Goal: Share content

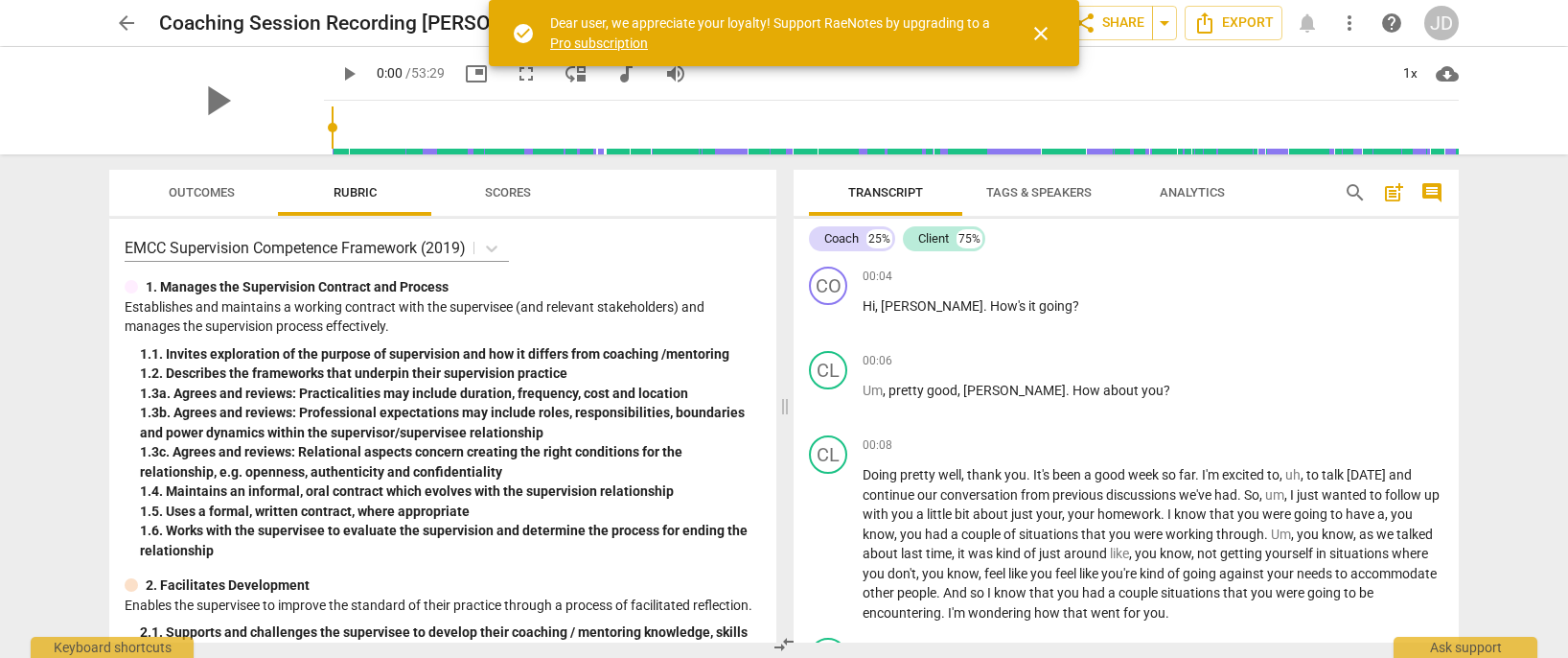
click at [1436, 21] on div "JD" at bounding box center [1441, 23] width 34 height 34
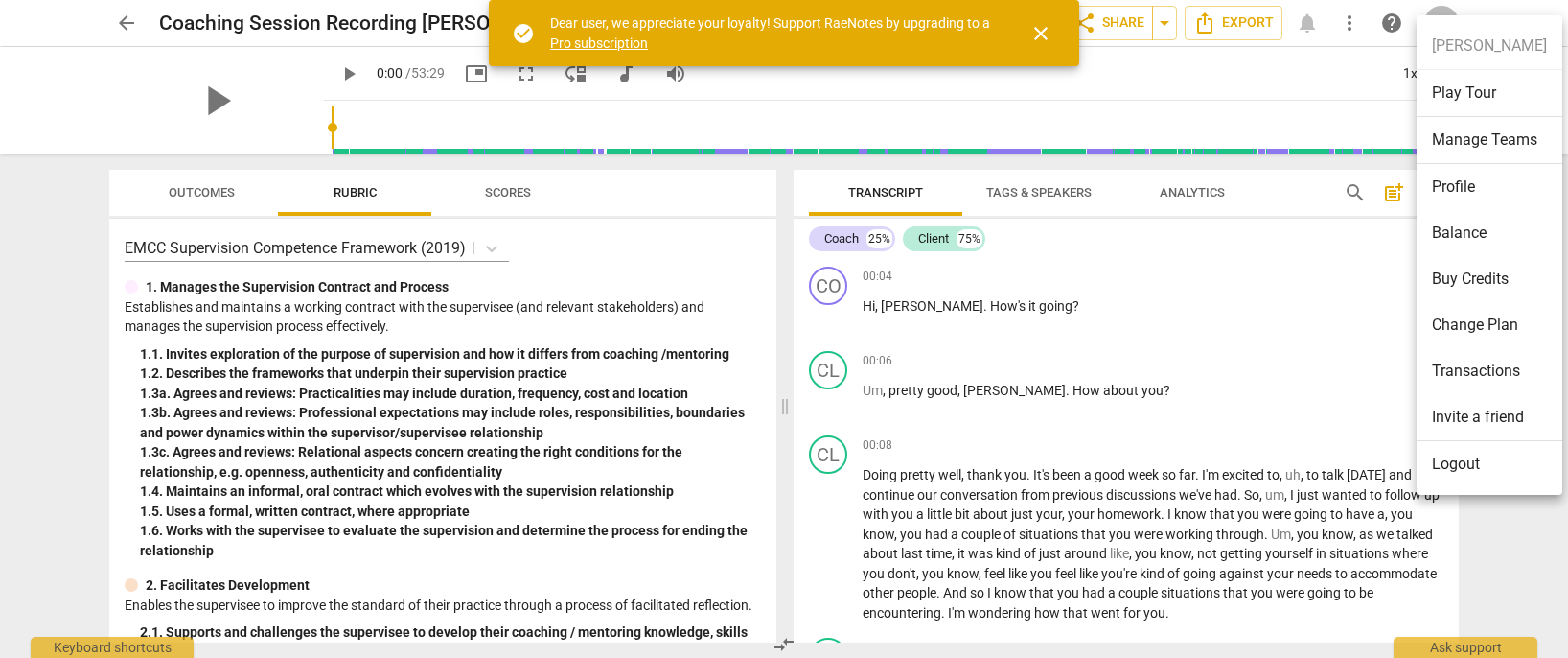
click at [1442, 322] on li "Change Plan" at bounding box center [1489, 324] width 146 height 46
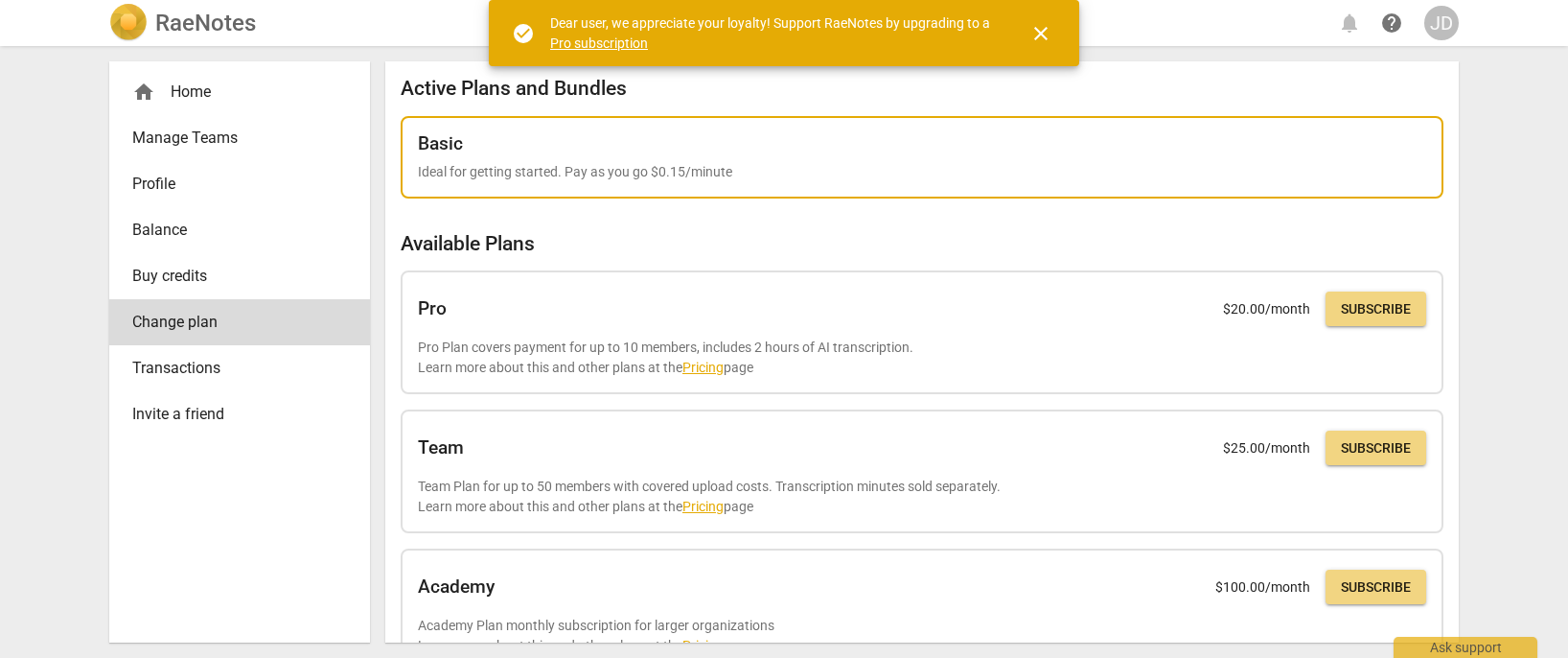
click at [575, 148] on div "Basic" at bounding box center [922, 144] width 1008 height 22
click at [516, 146] on div "Basic" at bounding box center [922, 144] width 1008 height 22
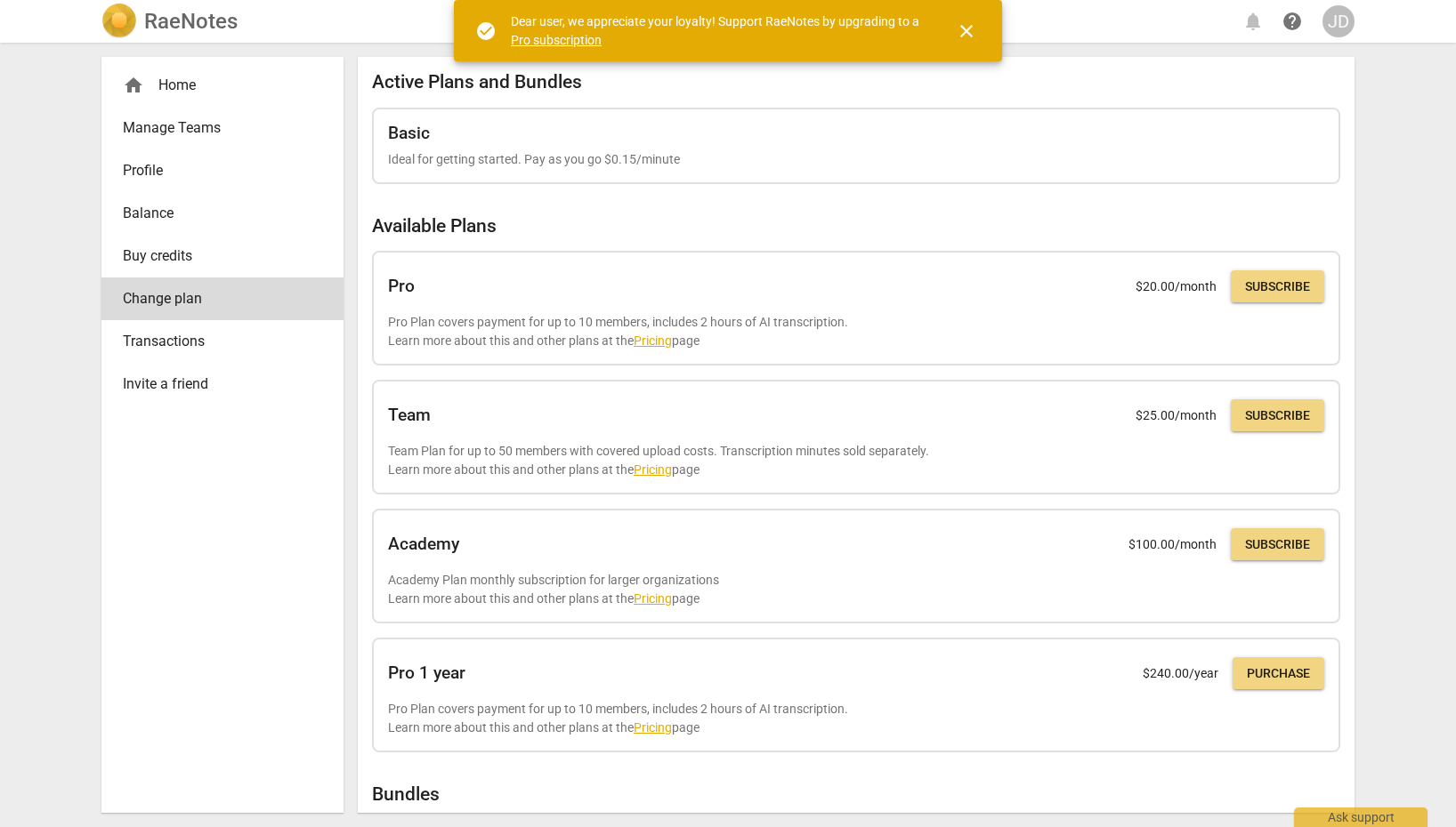
click at [972, 27] on span "close" at bounding box center [965, 31] width 21 height 21
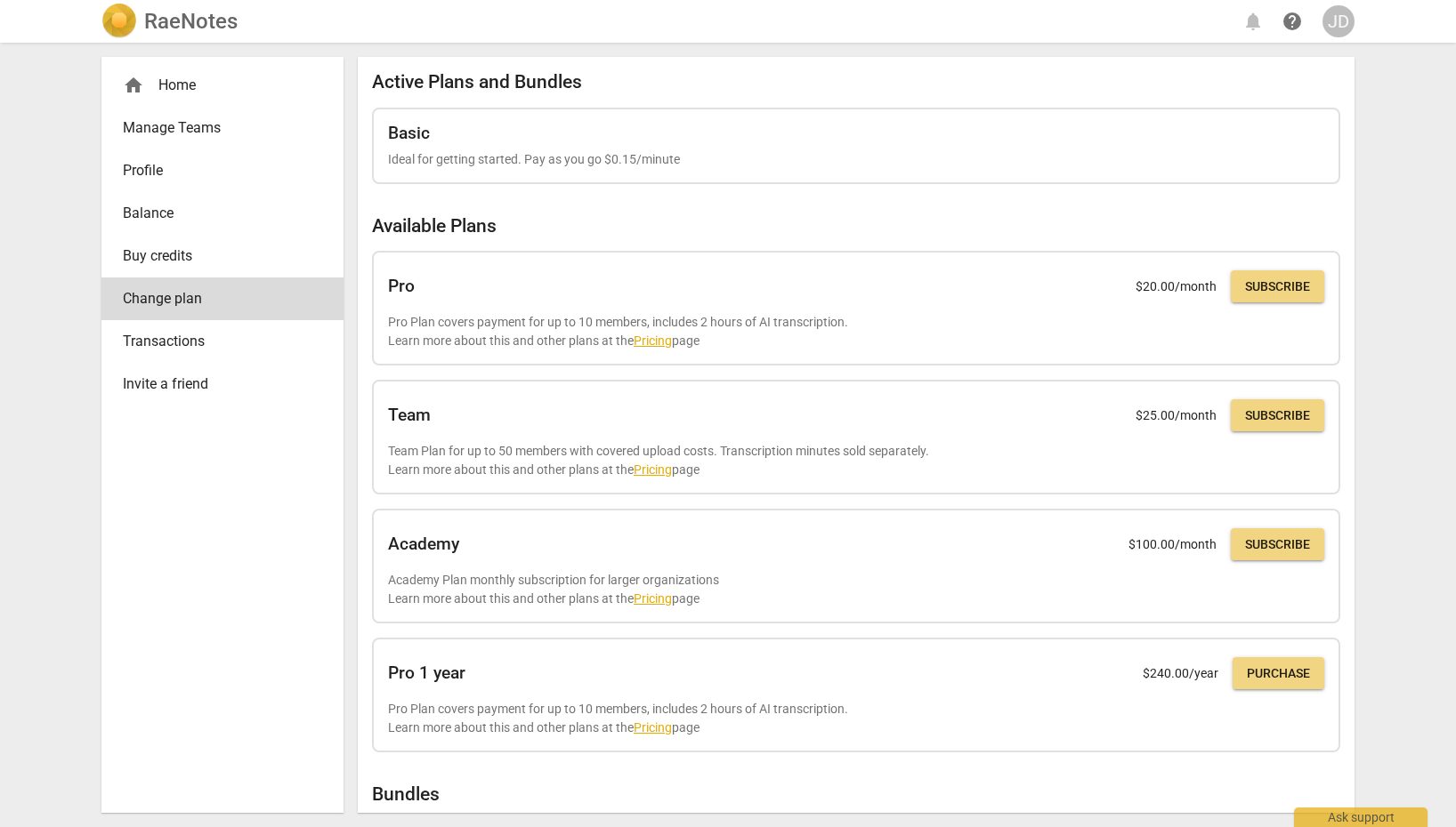
click at [148, 75] on div "home Home" at bounding box center [215, 85] width 185 height 21
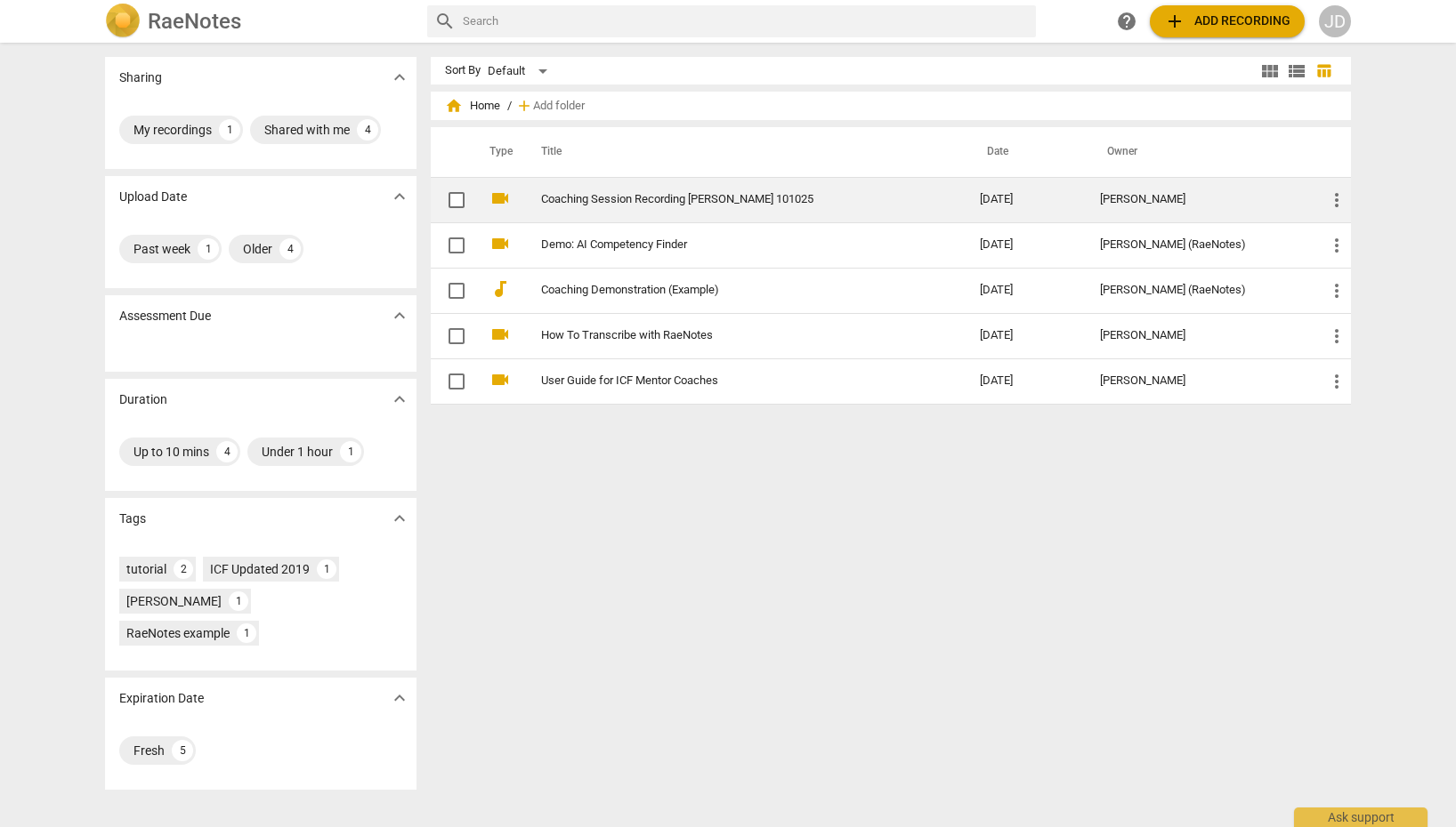
click at [705, 199] on link "Coaching Session Recording [PERSON_NAME] 101025" at bounding box center [728, 199] width 374 height 14
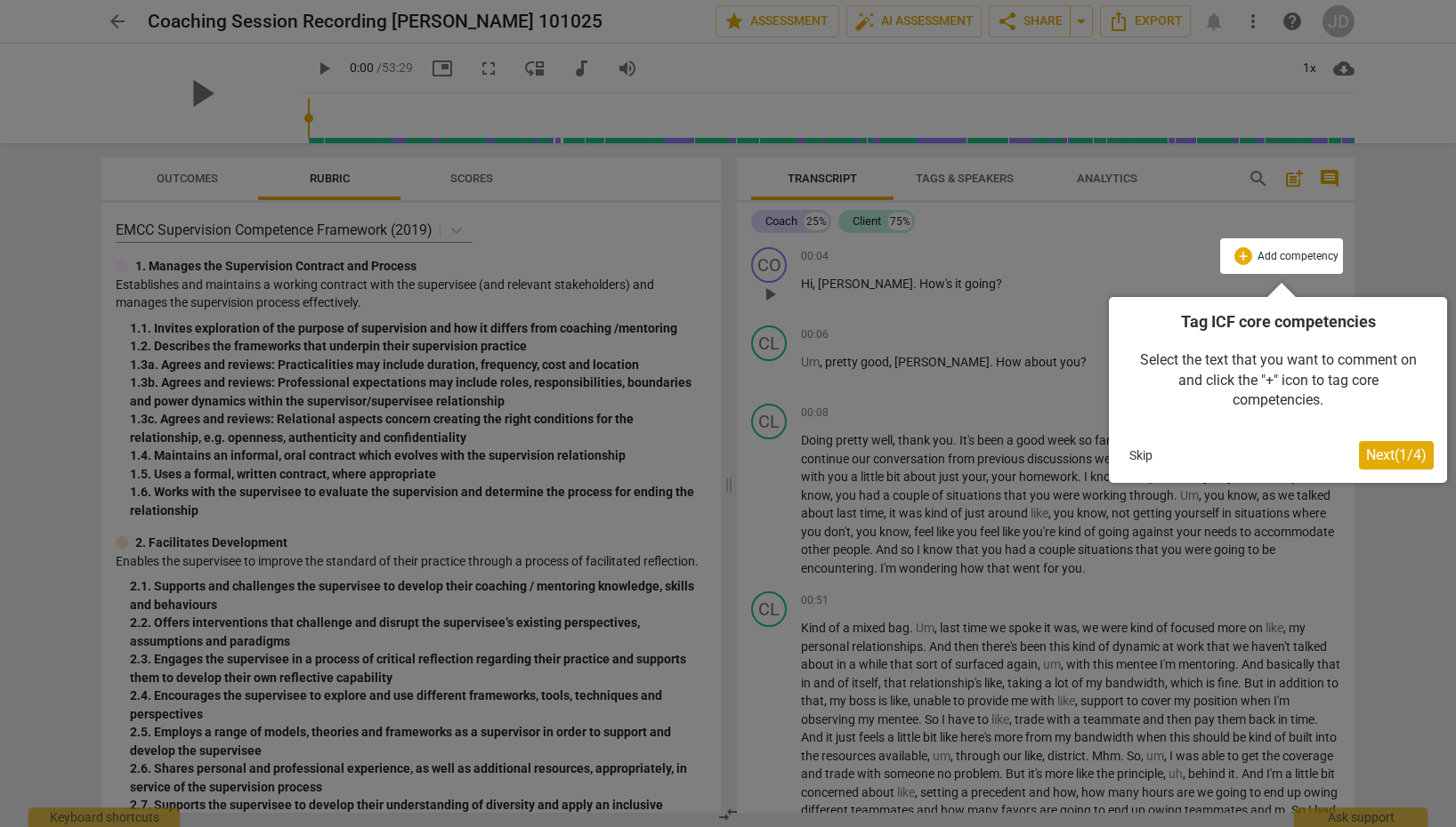
click at [1382, 458] on span "Next ( 1 / 4 )" at bounding box center [1396, 454] width 61 height 17
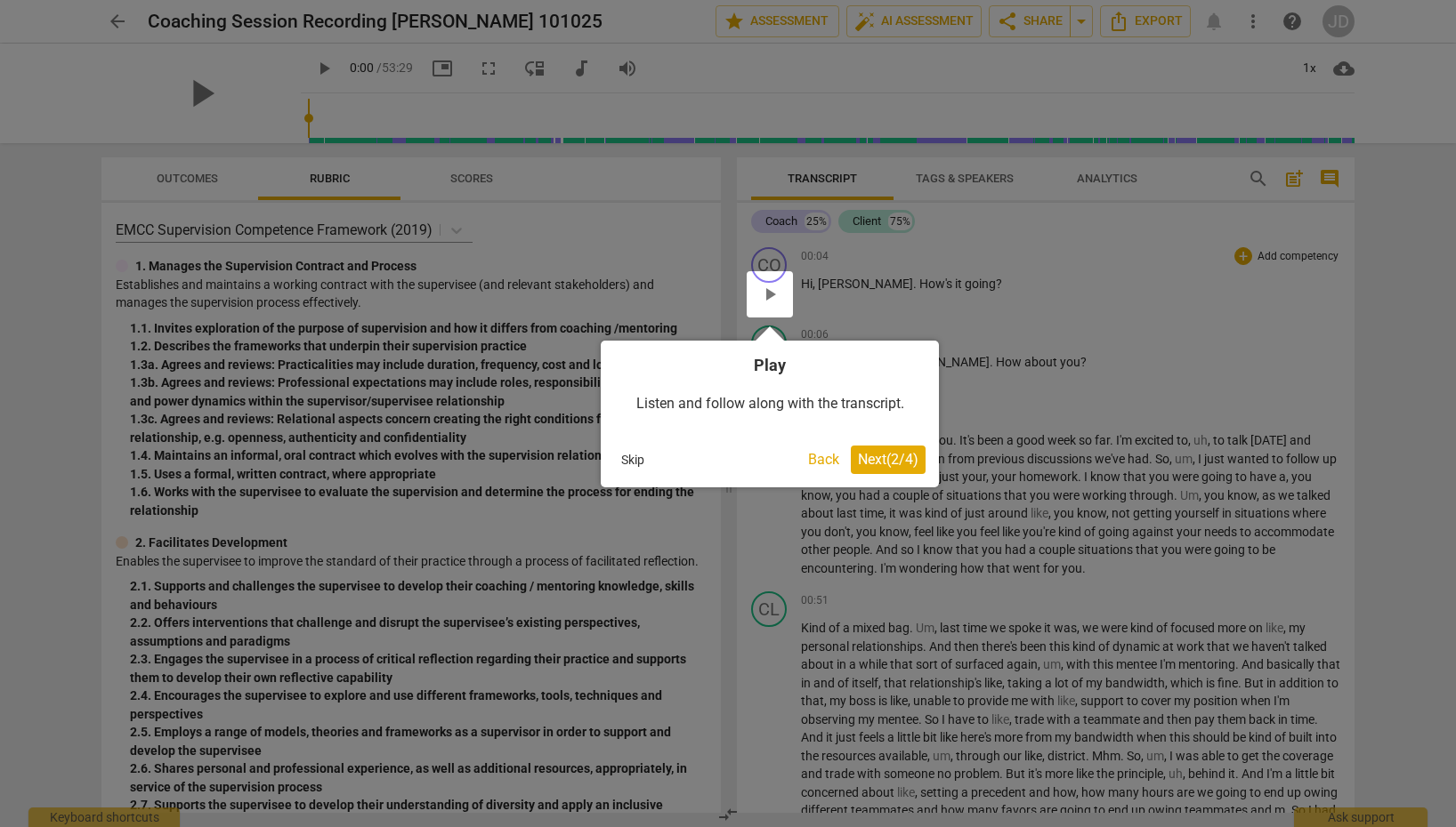
click at [906, 456] on span "Next ( 2 / 4 )" at bounding box center [888, 459] width 61 height 17
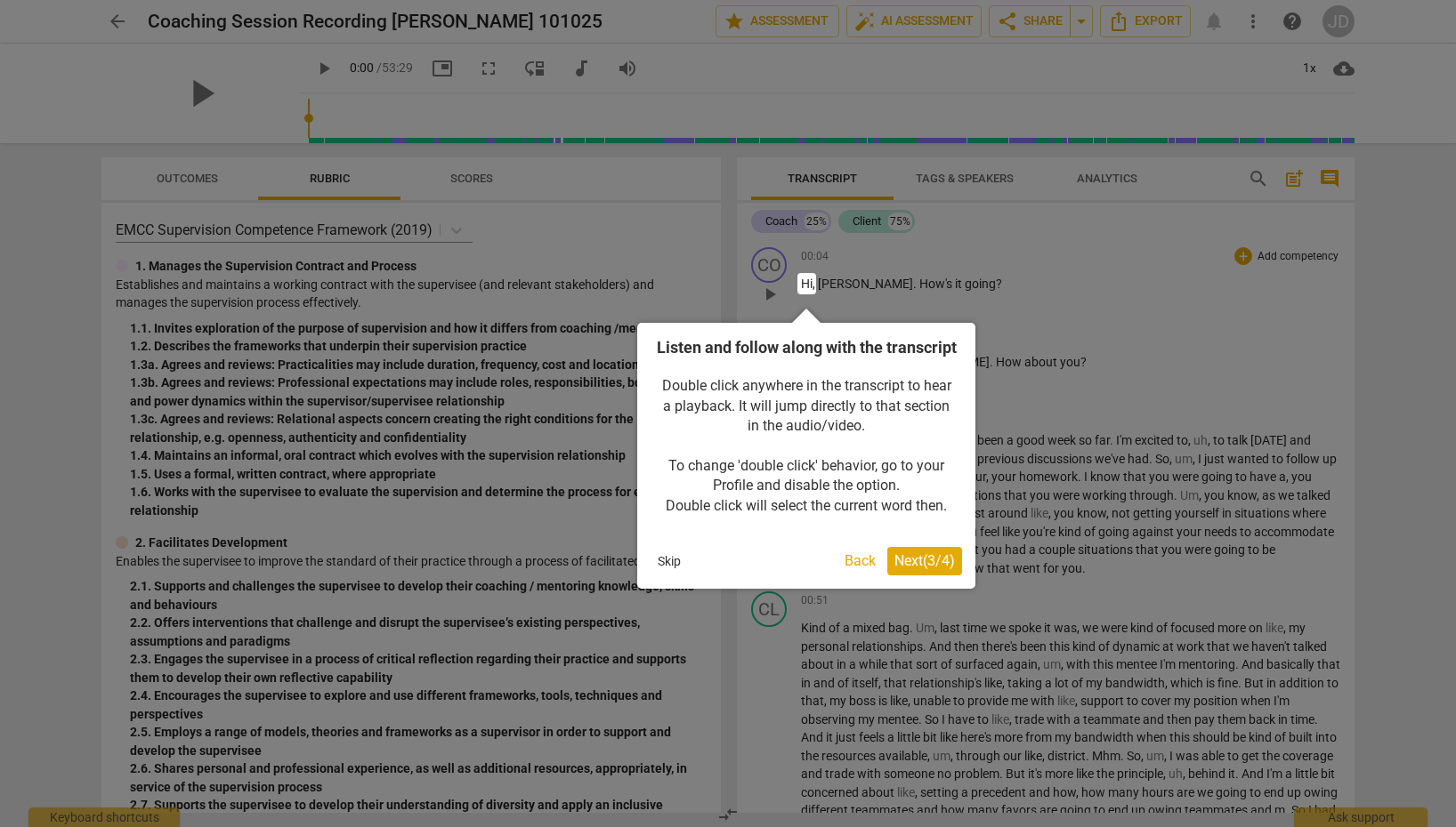
click at [904, 570] on span "Next ( 3 / 4 )" at bounding box center [924, 561] width 61 height 17
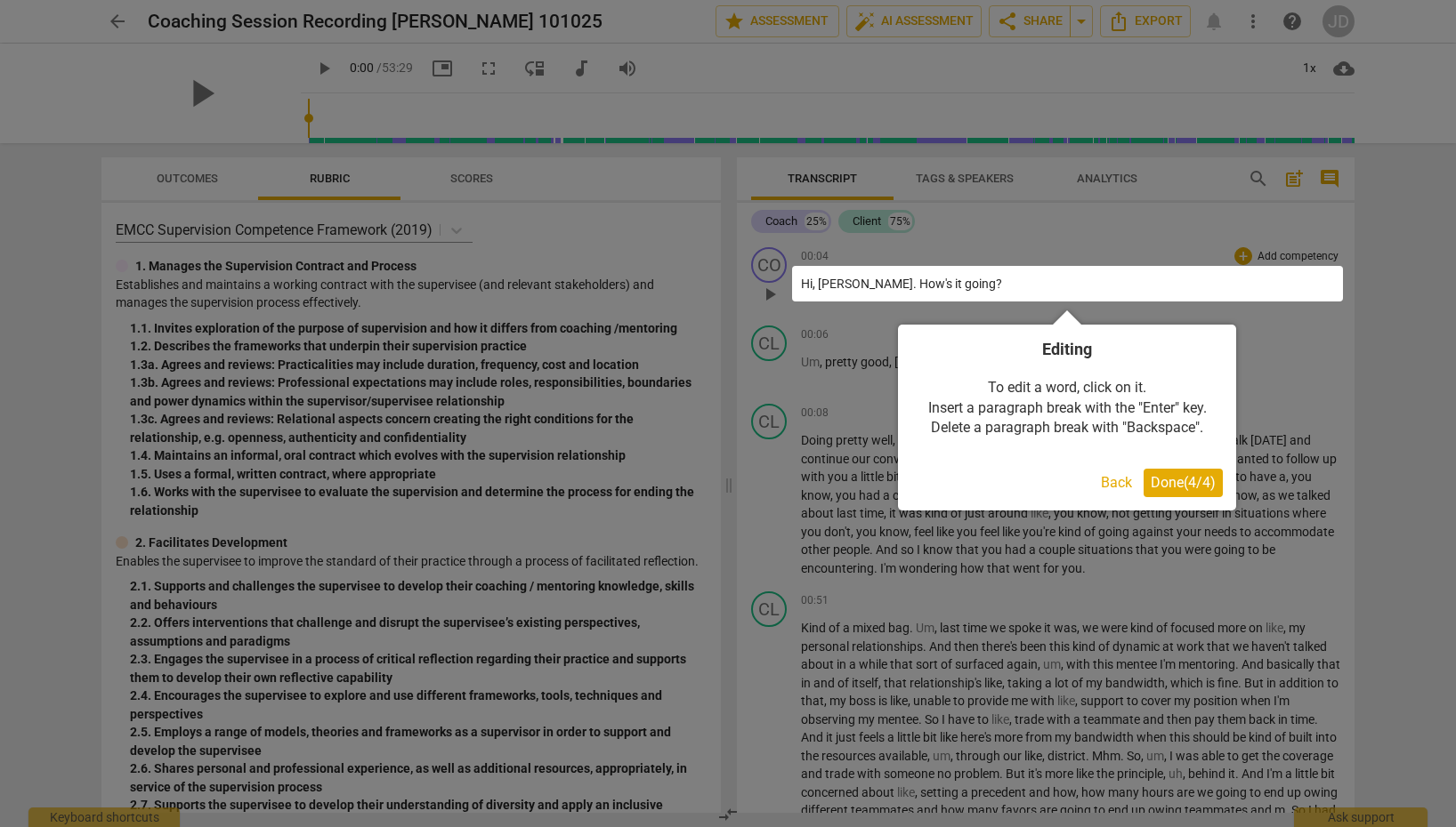
click at [1202, 478] on span "Done ( 4 / 4 )" at bounding box center [1182, 483] width 65 height 17
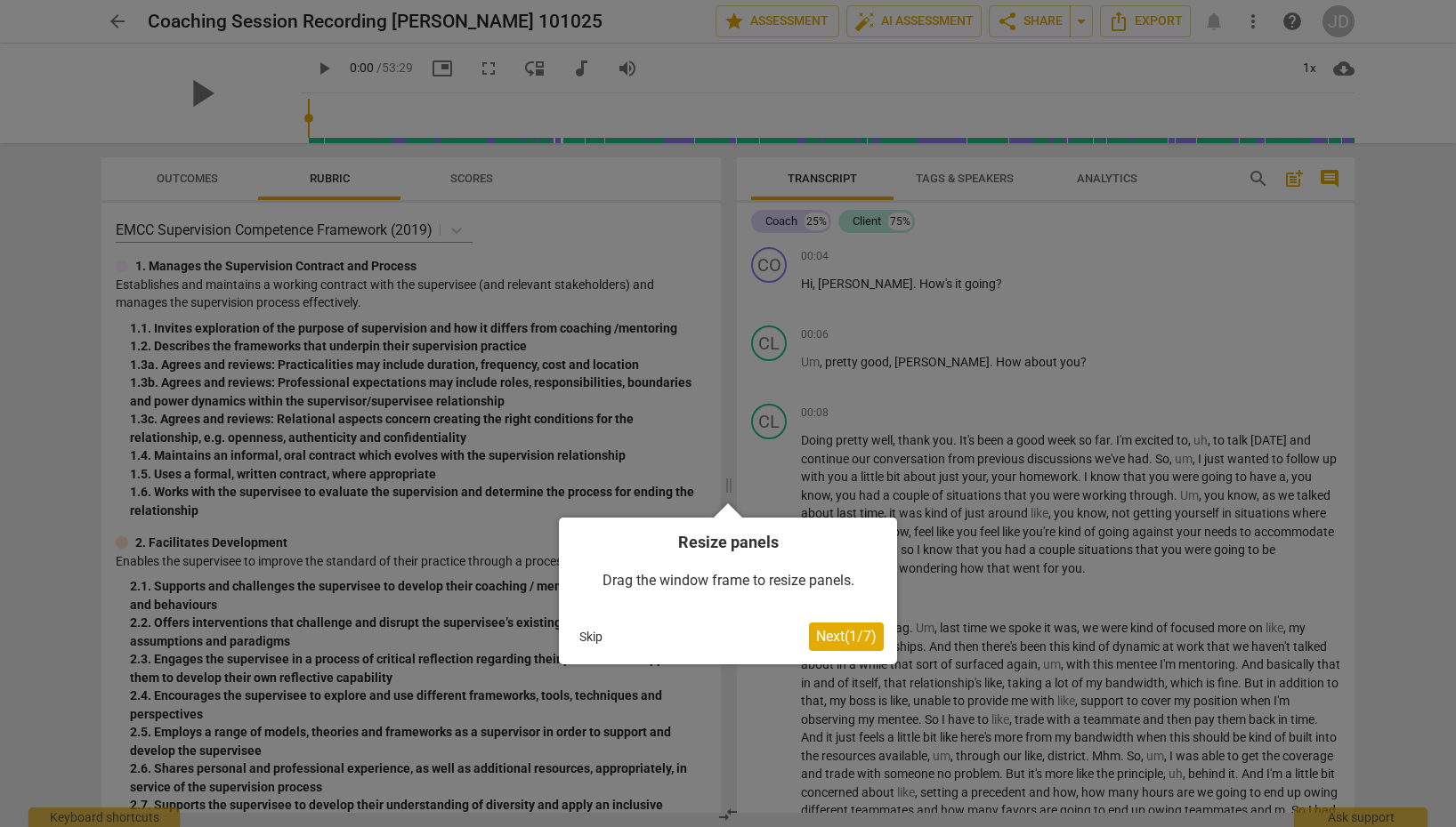
click at [580, 638] on button "Skip" at bounding box center [591, 636] width 37 height 26
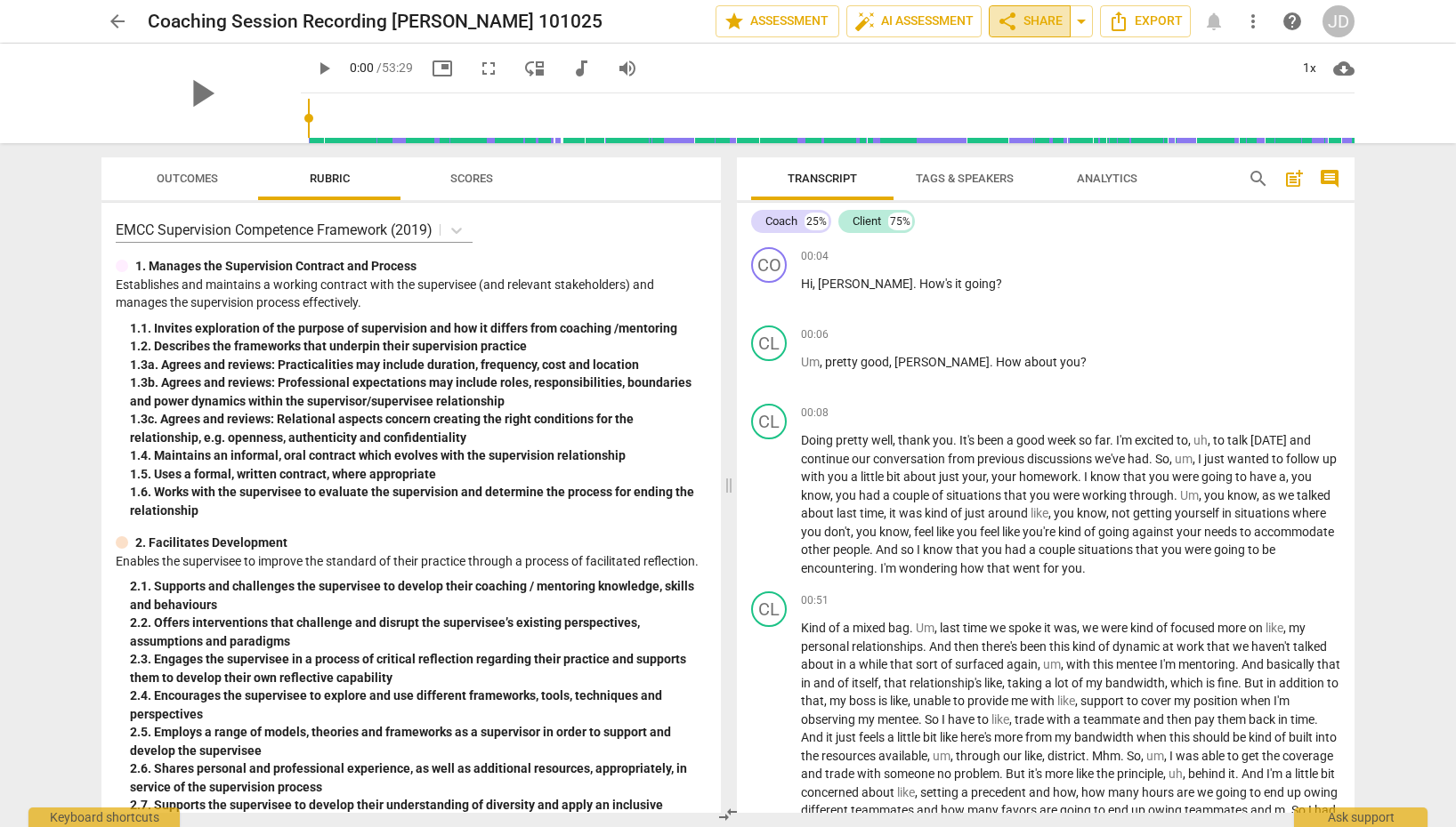
click at [1050, 23] on span "share Share" at bounding box center [1030, 21] width 65 height 21
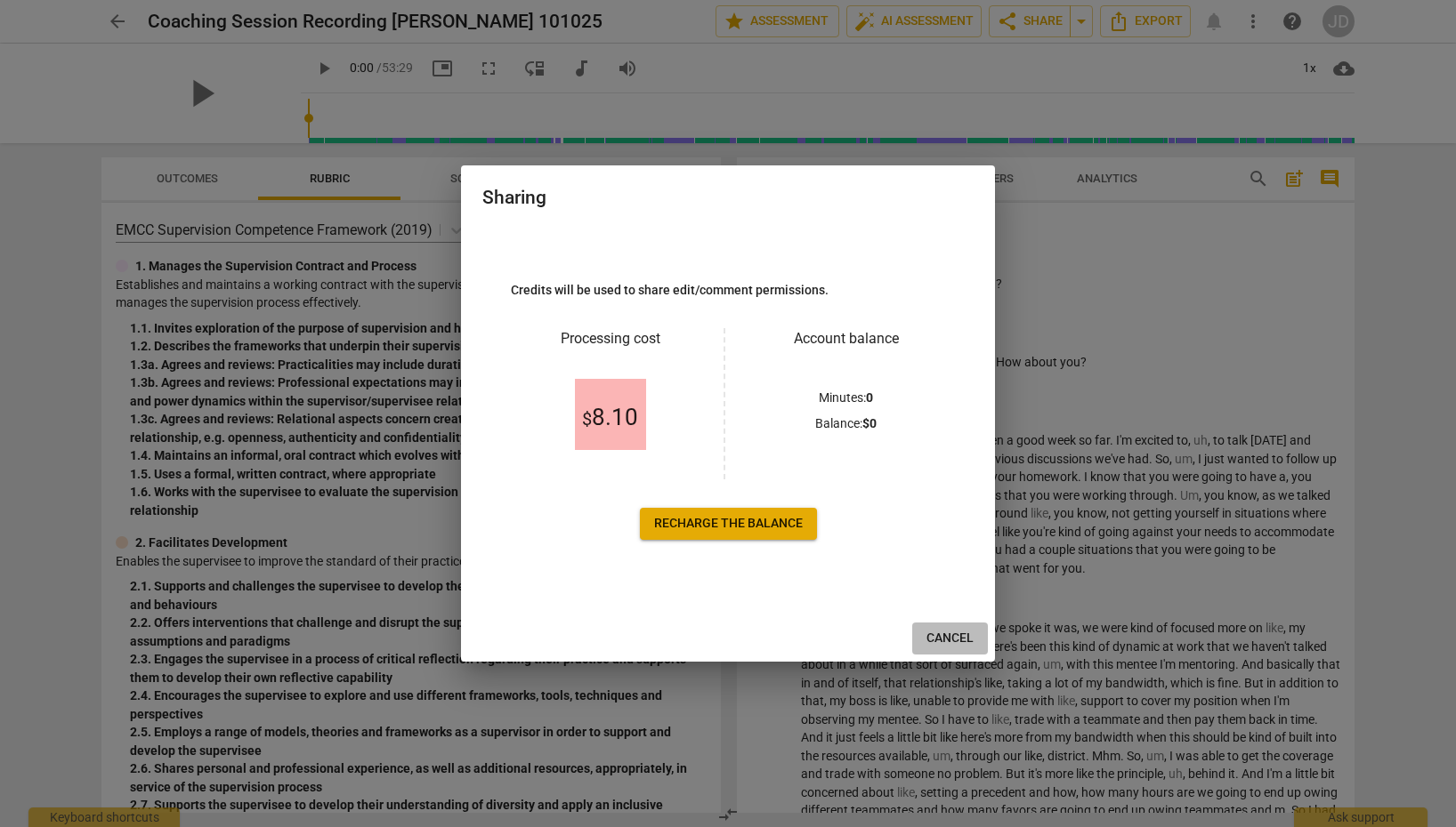
click at [953, 630] on span "Cancel" at bounding box center [950, 639] width 47 height 18
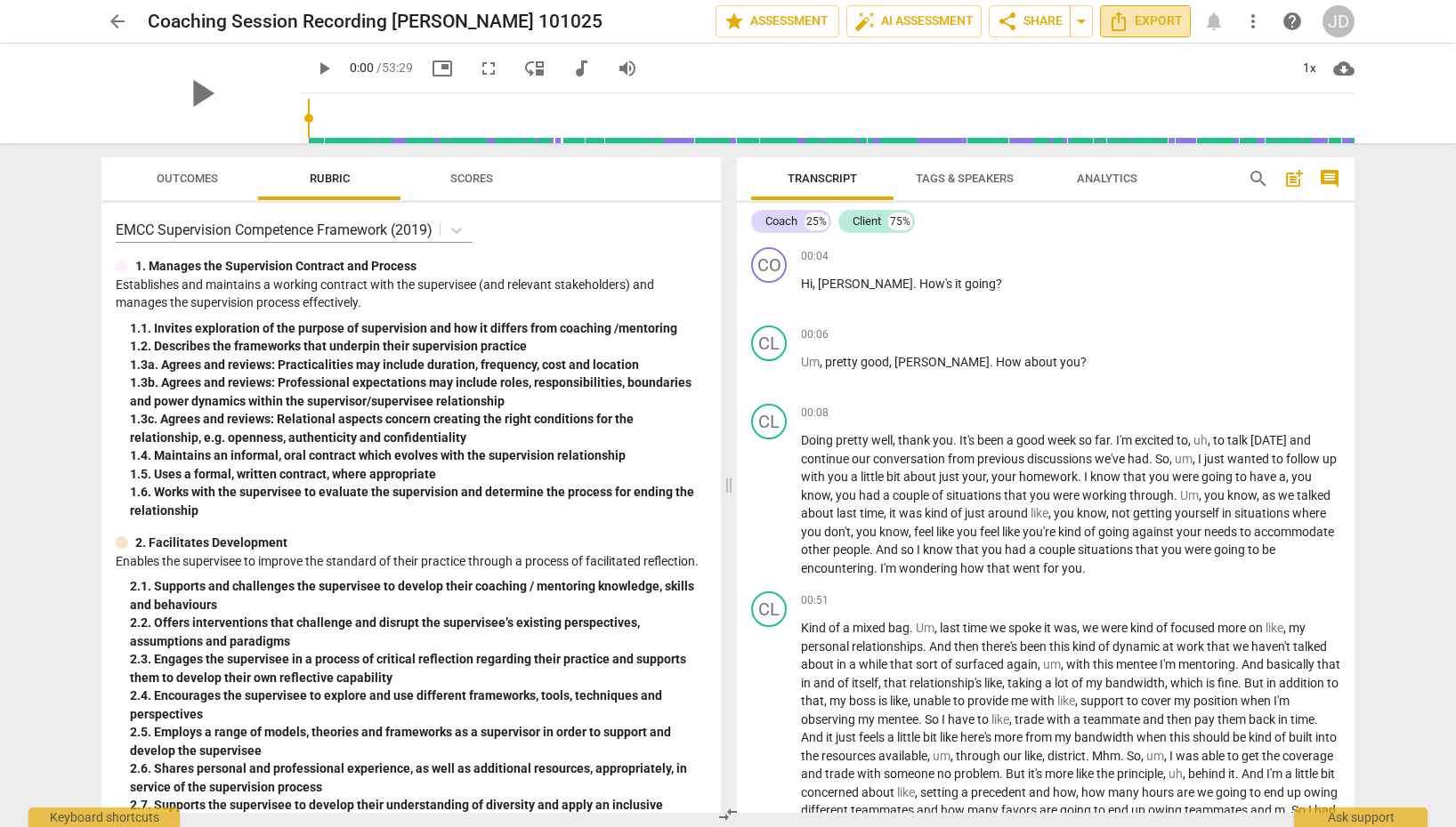
click at [1163, 21] on span "Export" at bounding box center [1145, 21] width 75 height 21
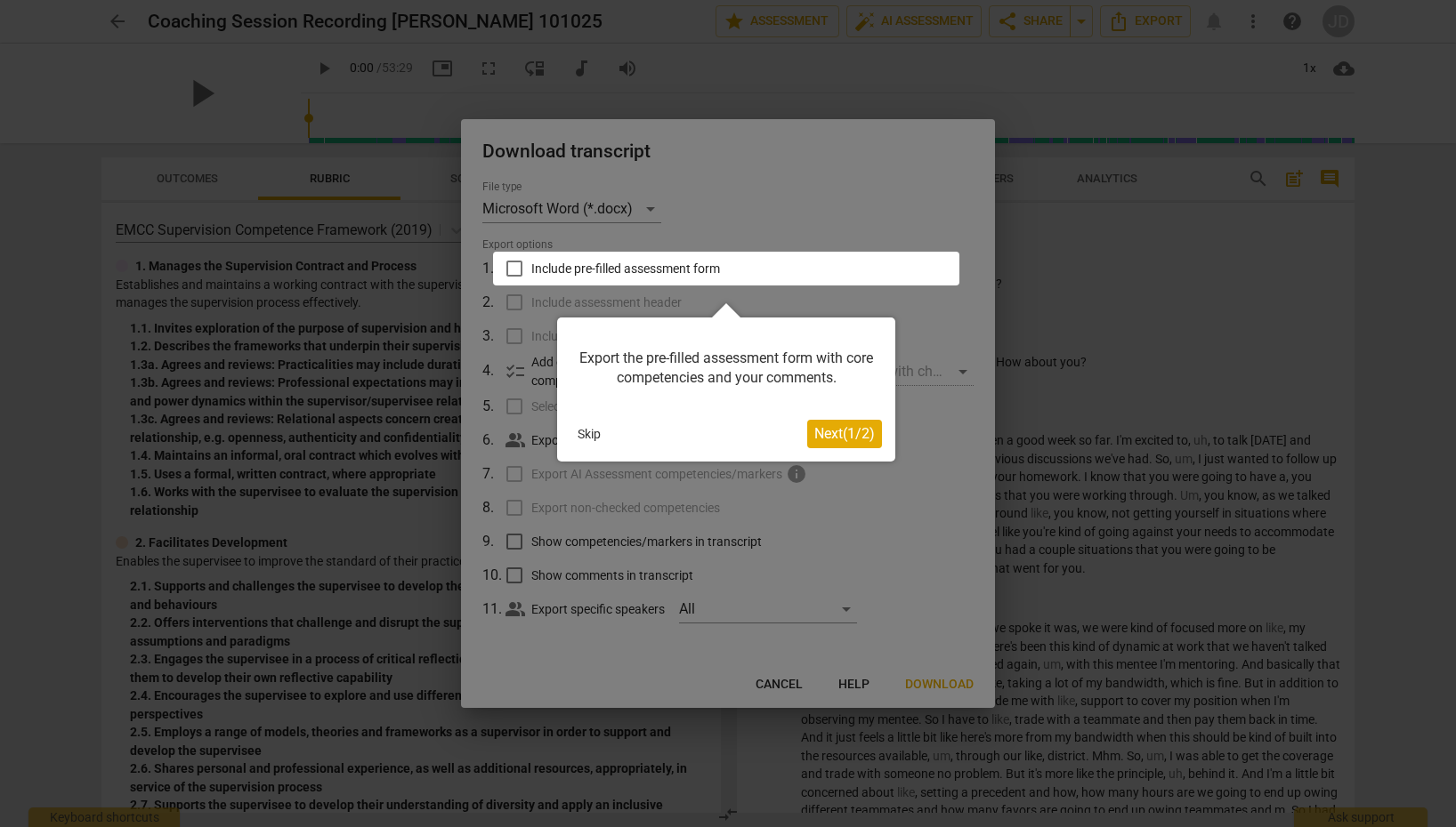
click at [842, 433] on span "Next ( 1 / 2 )" at bounding box center [844, 433] width 61 height 17
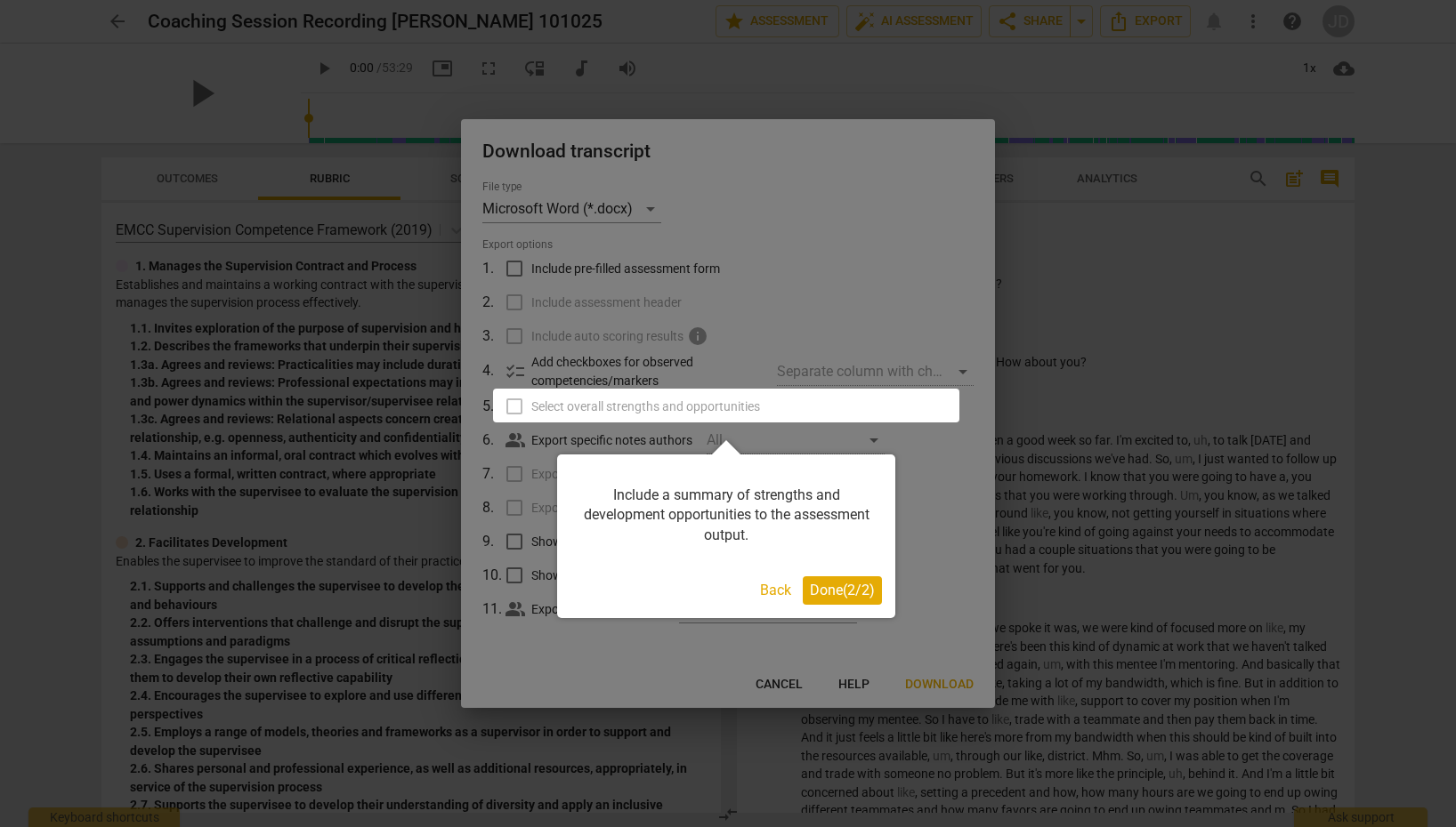
click at [829, 584] on span "Done ( 2 / 2 )" at bounding box center [842, 590] width 65 height 17
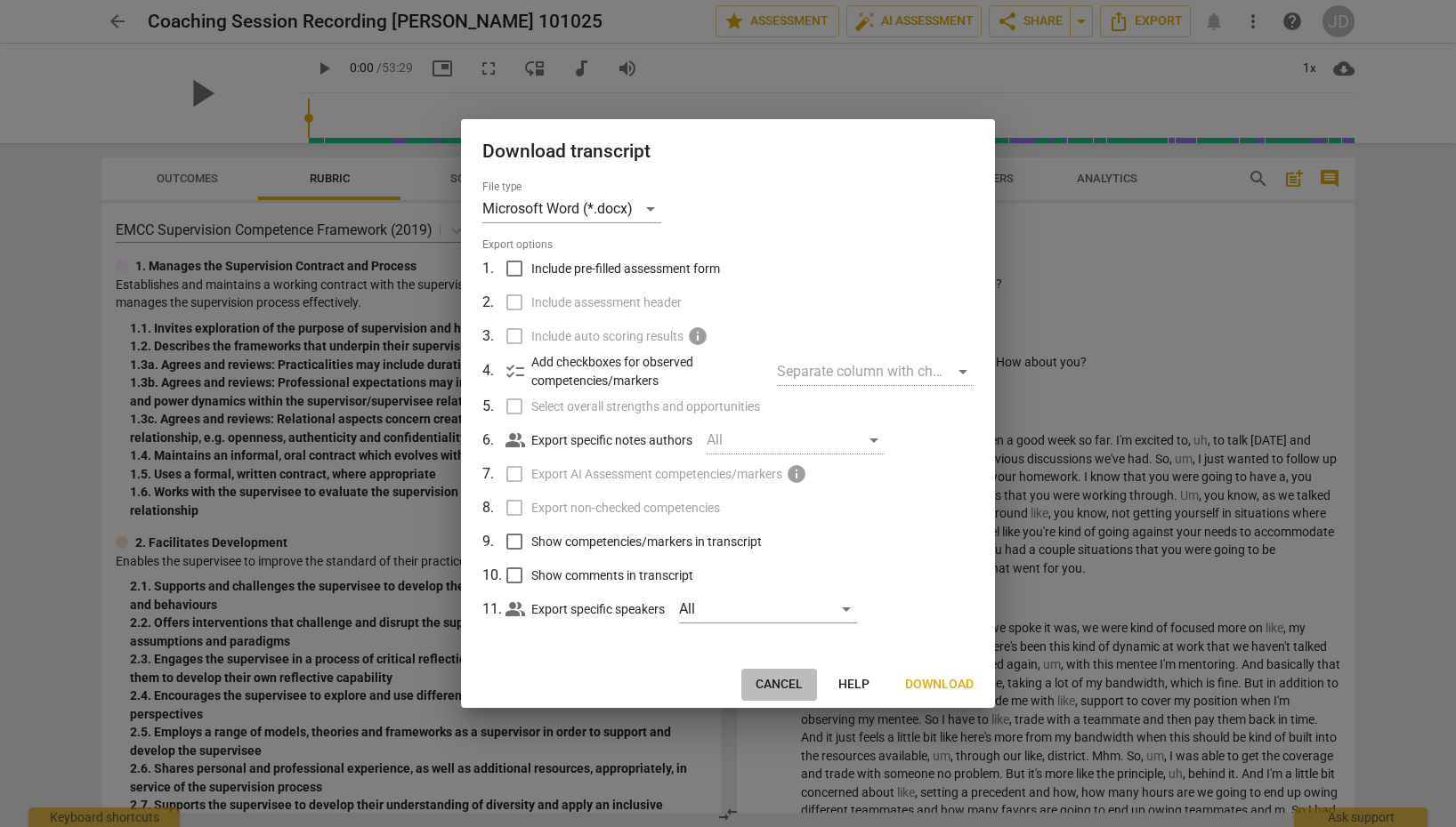
click at [789, 686] on span "Cancel" at bounding box center [779, 685] width 47 height 18
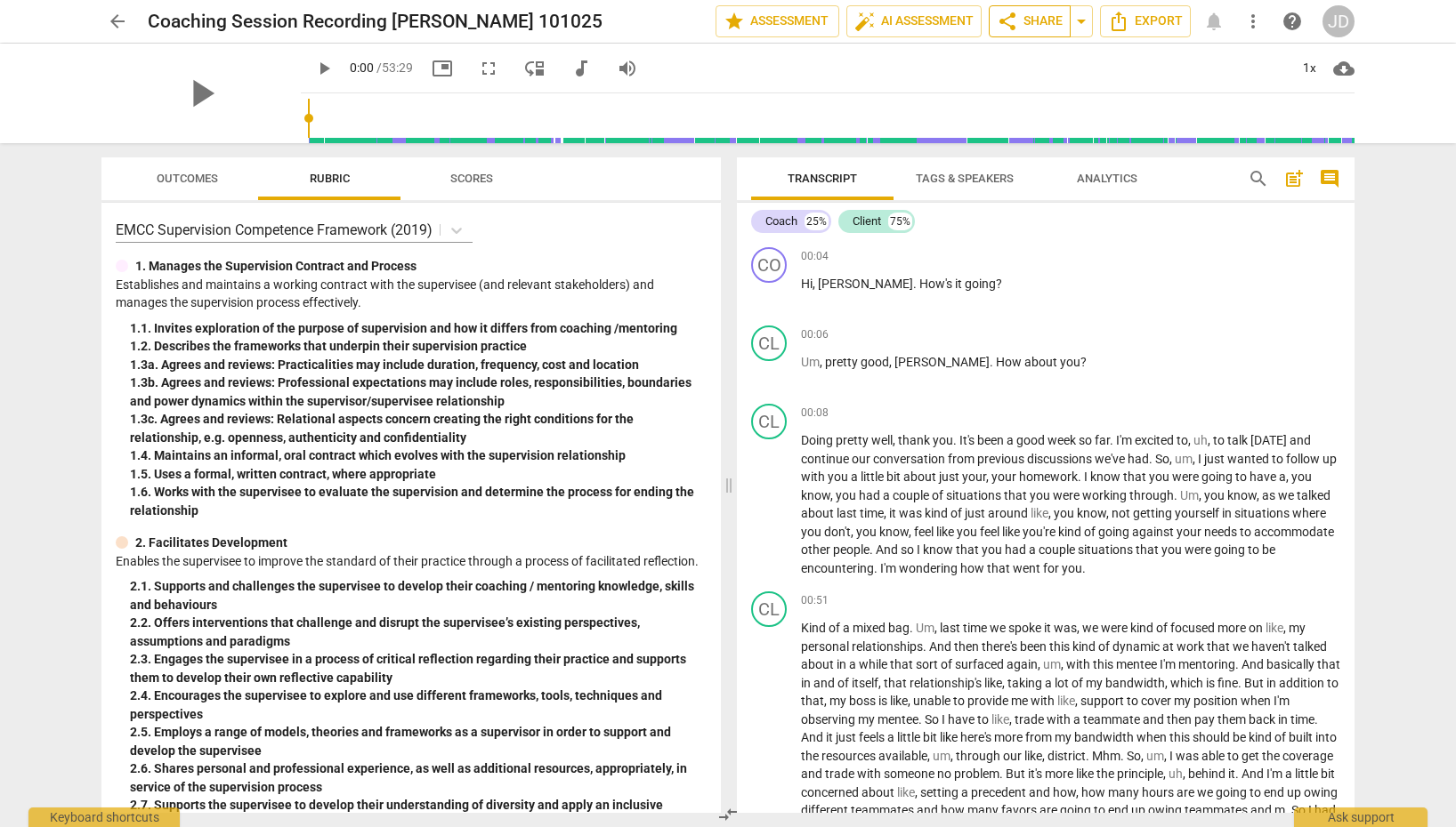
click at [1042, 18] on span "share Share" at bounding box center [1030, 21] width 65 height 21
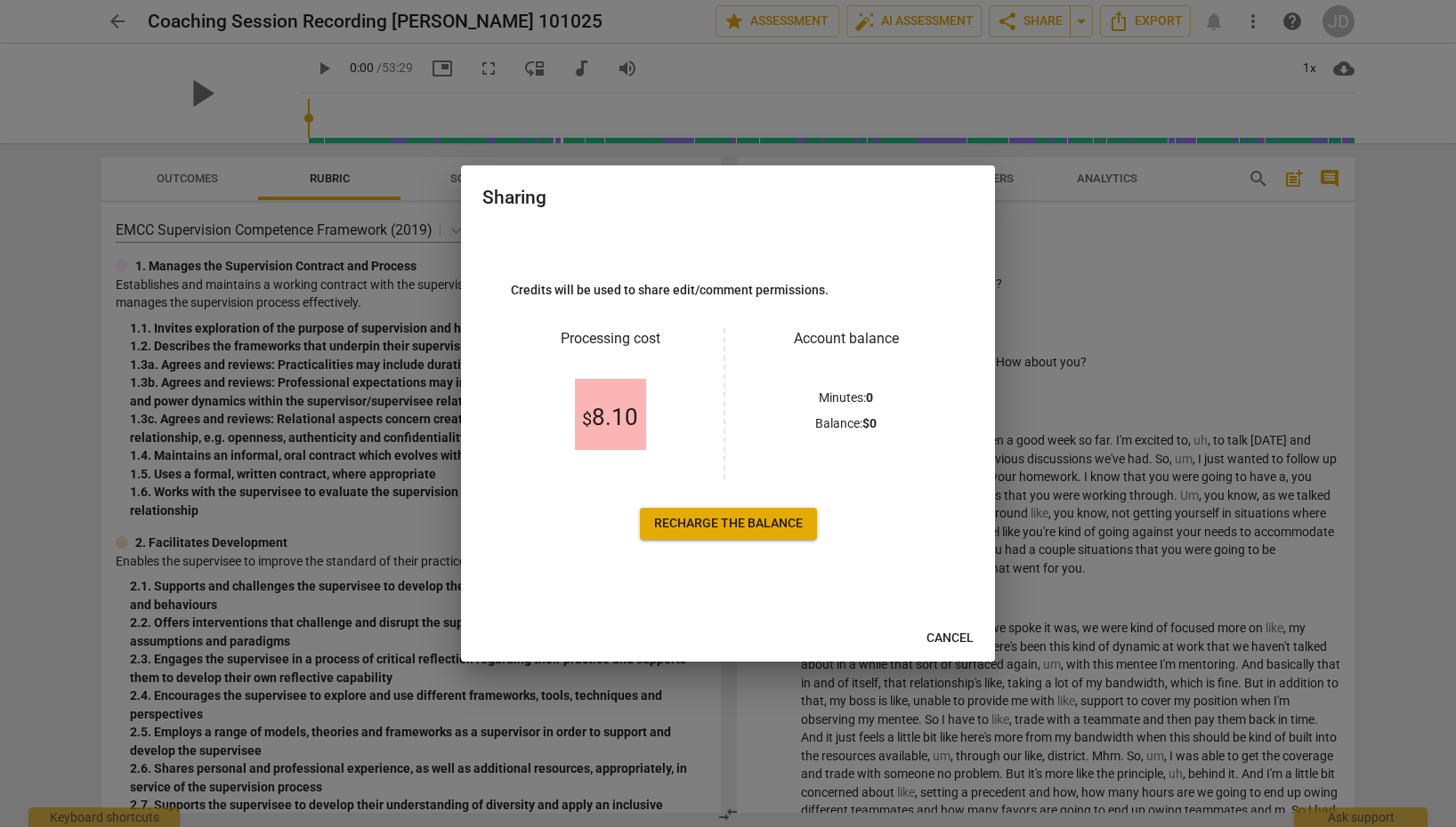
click at [716, 530] on span "Recharge the balance" at bounding box center [728, 524] width 148 height 18
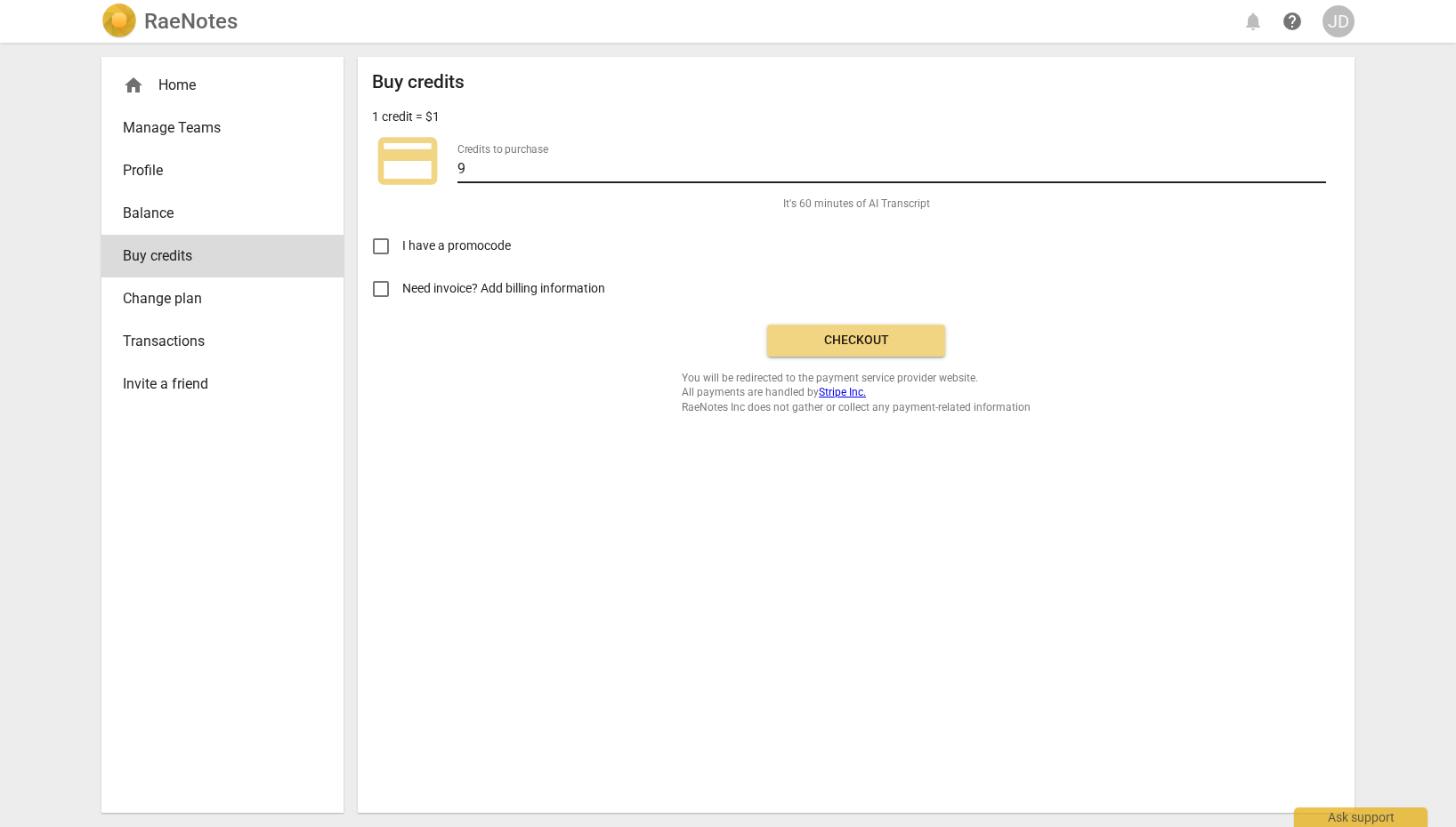
click at [523, 171] on input "9" at bounding box center [892, 170] width 869 height 25
drag, startPoint x: 523, startPoint y: 171, endPoint x: 375, endPoint y: 165, distance: 148.1
click at [378, 165] on div "credit_card Credits to purchase 9" at bounding box center [855, 161] width 968 height 71
click at [554, 181] on input "9" at bounding box center [892, 170] width 869 height 25
click at [873, 332] on span "Checkout" at bounding box center [856, 341] width 149 height 18
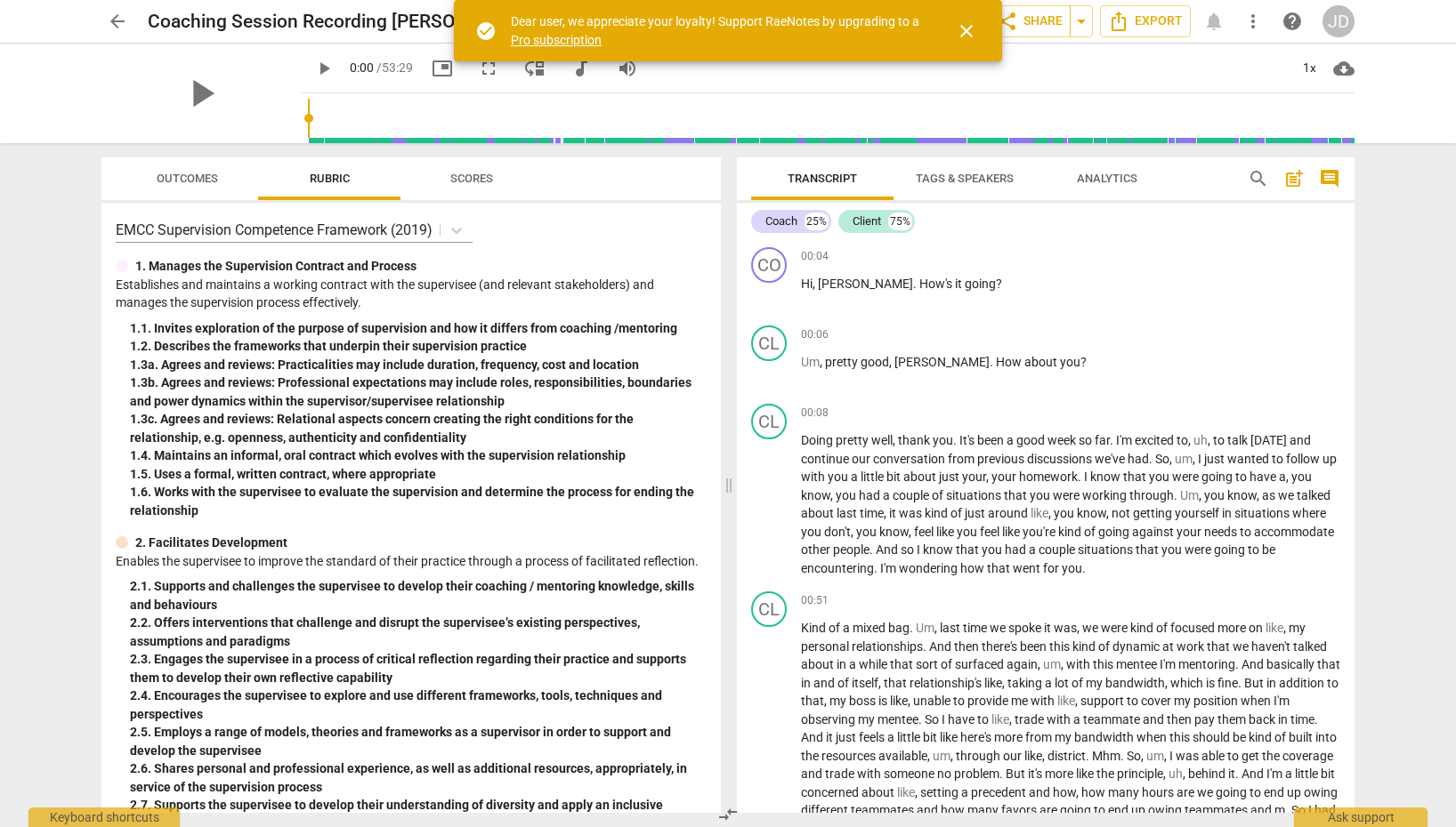
click at [958, 36] on span "close" at bounding box center [965, 31] width 21 height 21
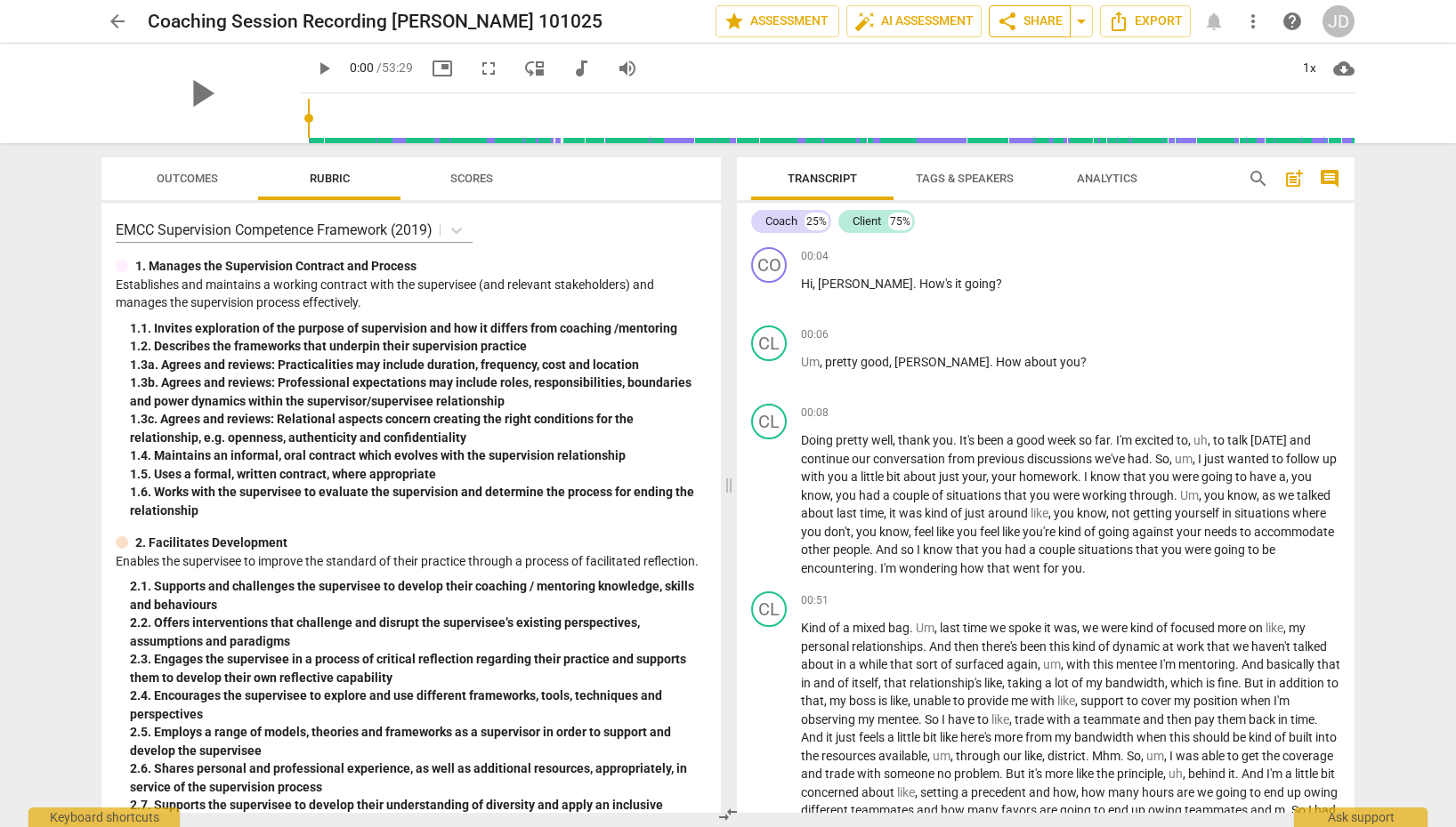
click at [1032, 21] on span "share Share" at bounding box center [1030, 21] width 65 height 21
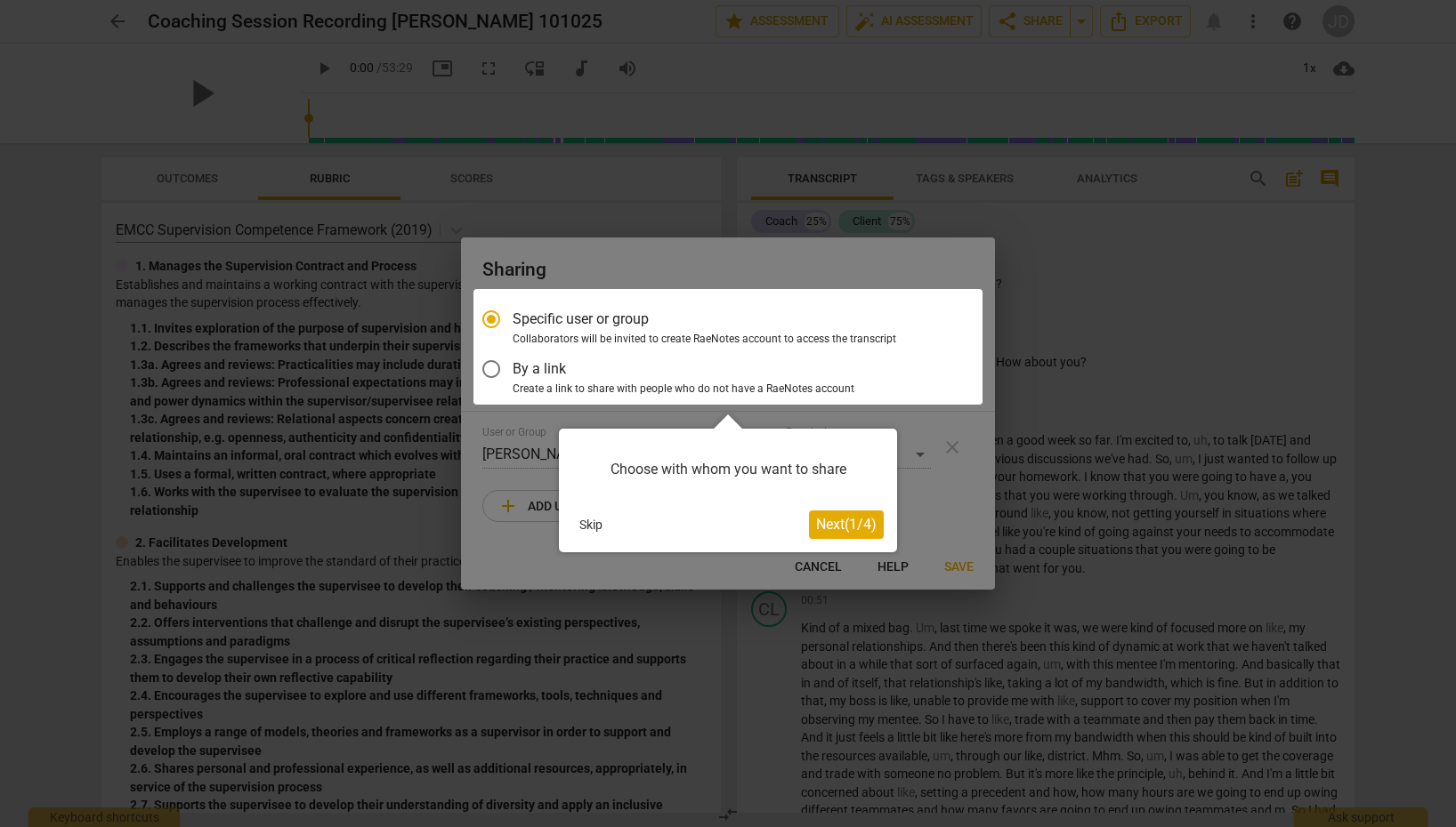
click at [829, 514] on button "Next ( 1 / 4 )" at bounding box center [846, 524] width 75 height 28
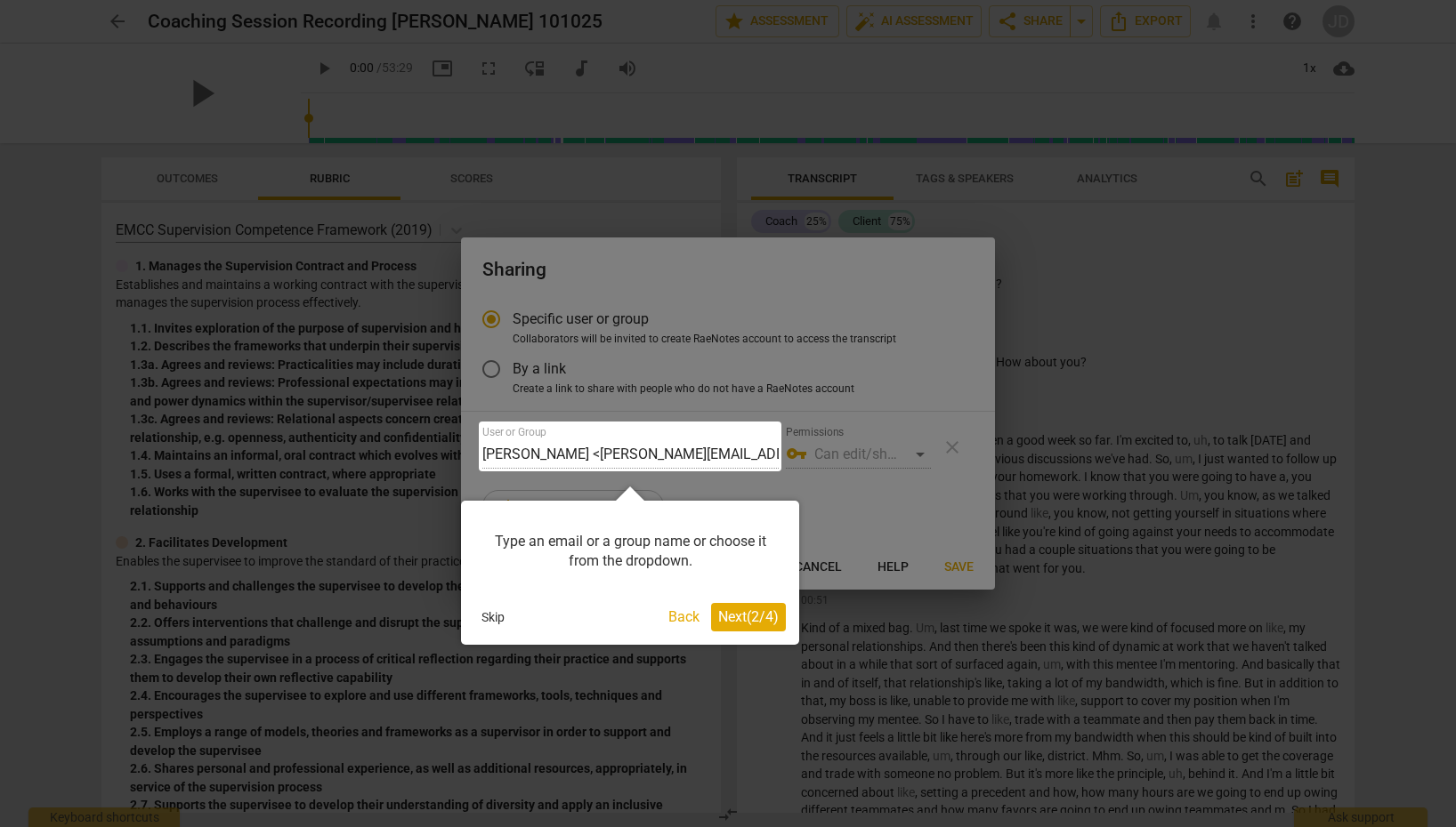
click at [606, 556] on div "Type an email or a group name or choose it from the dropdown." at bounding box center [630, 552] width 312 height 75
click at [665, 548] on div "Type an email or a group name or choose it from the dropdown." at bounding box center [630, 552] width 312 height 75
click at [626, 451] on div at bounding box center [630, 446] width 303 height 50
click at [712, 453] on div at bounding box center [630, 446] width 303 height 50
click at [546, 448] on div at bounding box center [630, 446] width 303 height 50
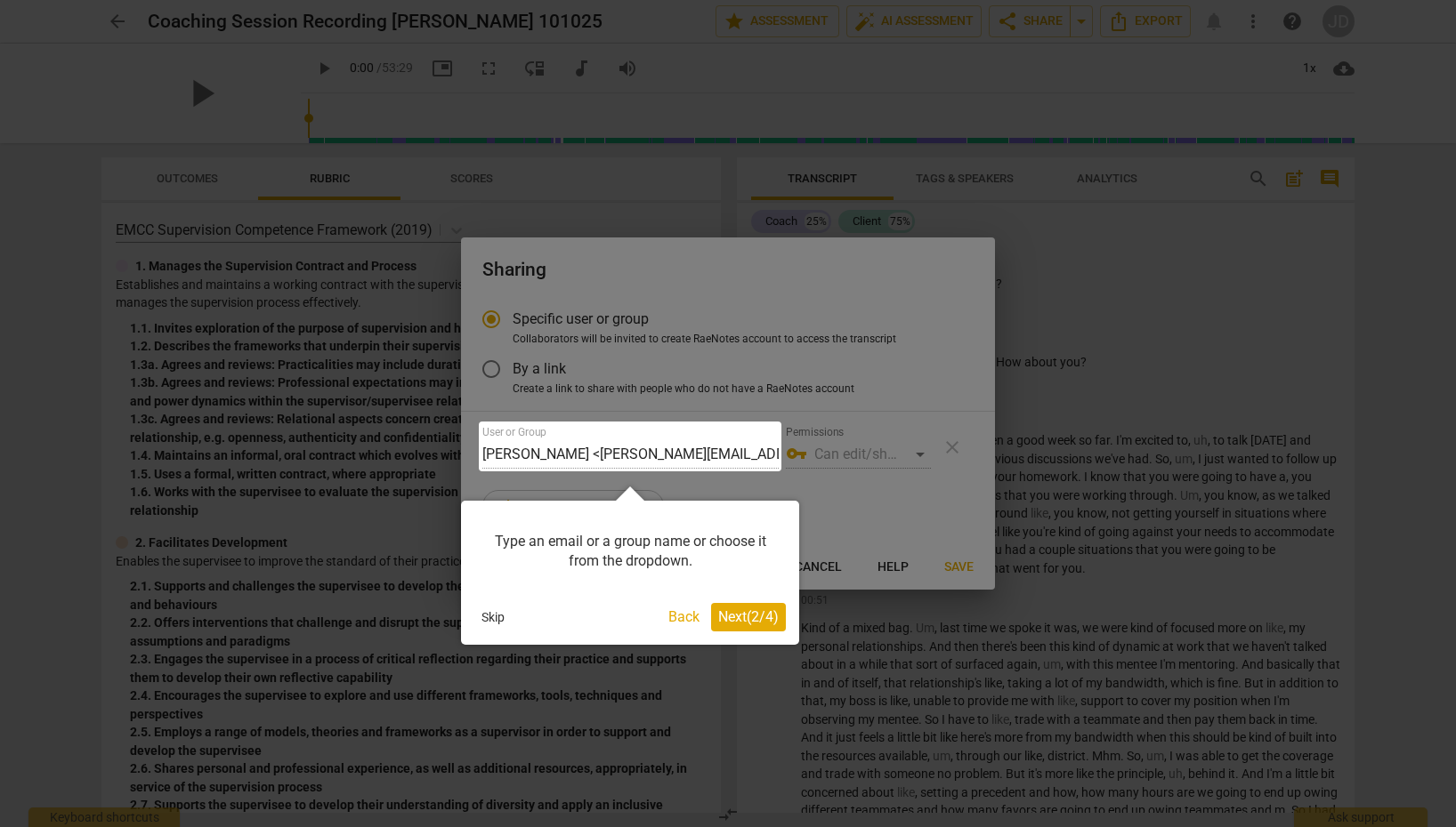
click at [697, 448] on div at bounding box center [630, 446] width 303 height 50
click at [733, 621] on span "Next ( 2 / 4 )" at bounding box center [748, 617] width 61 height 17
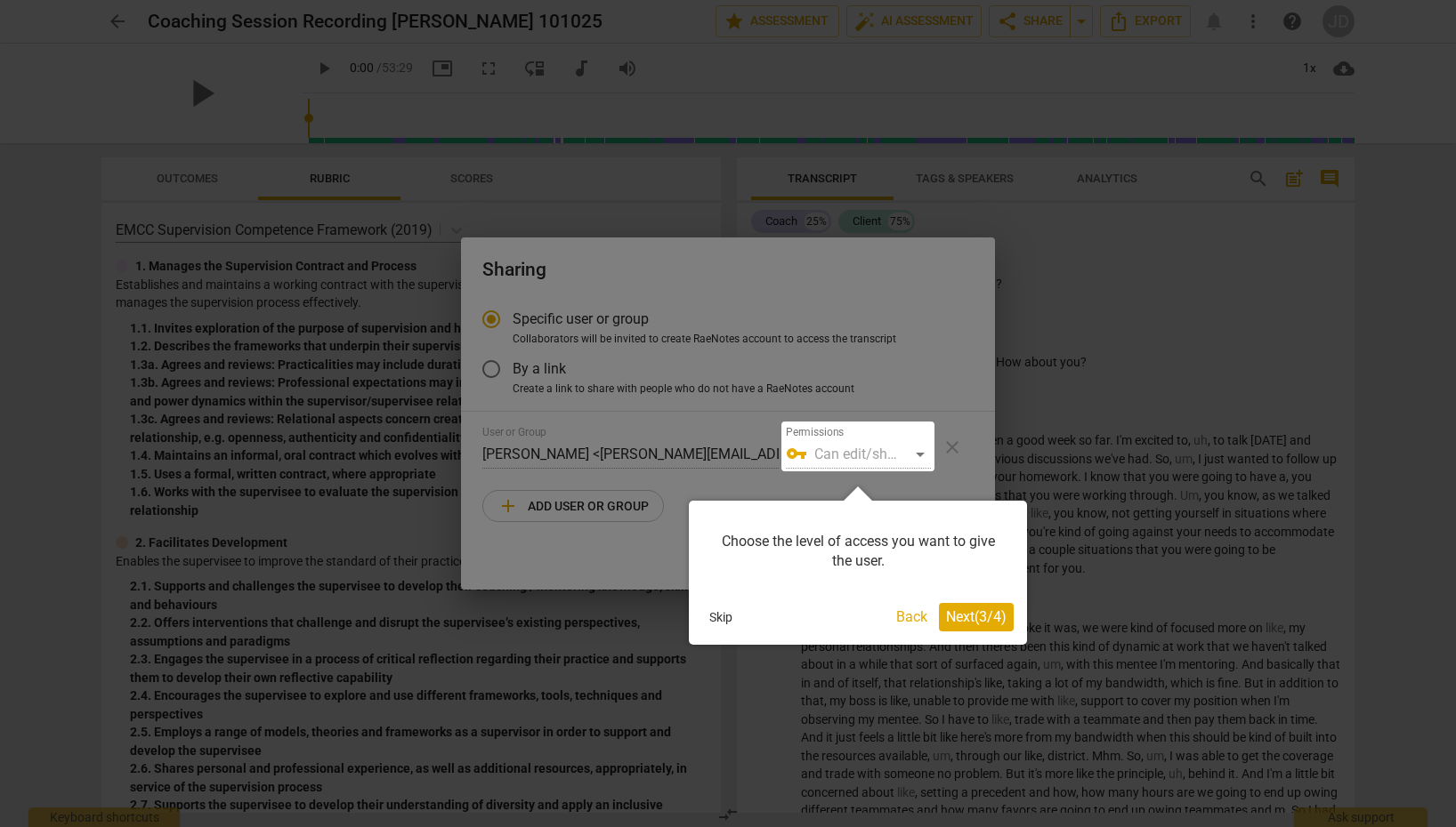
click at [878, 461] on div at bounding box center [858, 446] width 153 height 50
click at [978, 620] on span "Next ( 3 / 4 )" at bounding box center [976, 617] width 61 height 17
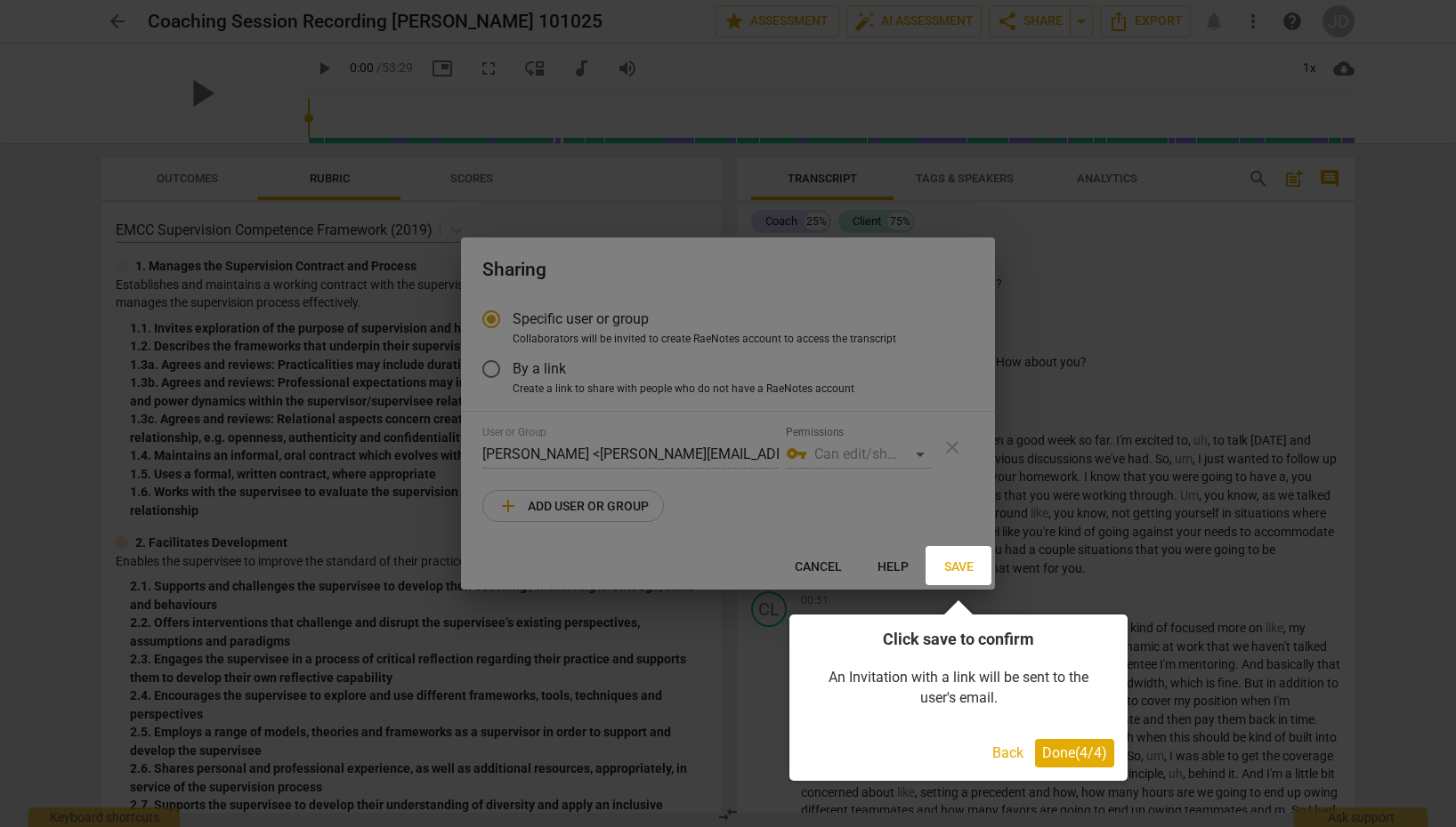
click at [1053, 758] on span "Done ( 4 / 4 )" at bounding box center [1073, 752] width 65 height 17
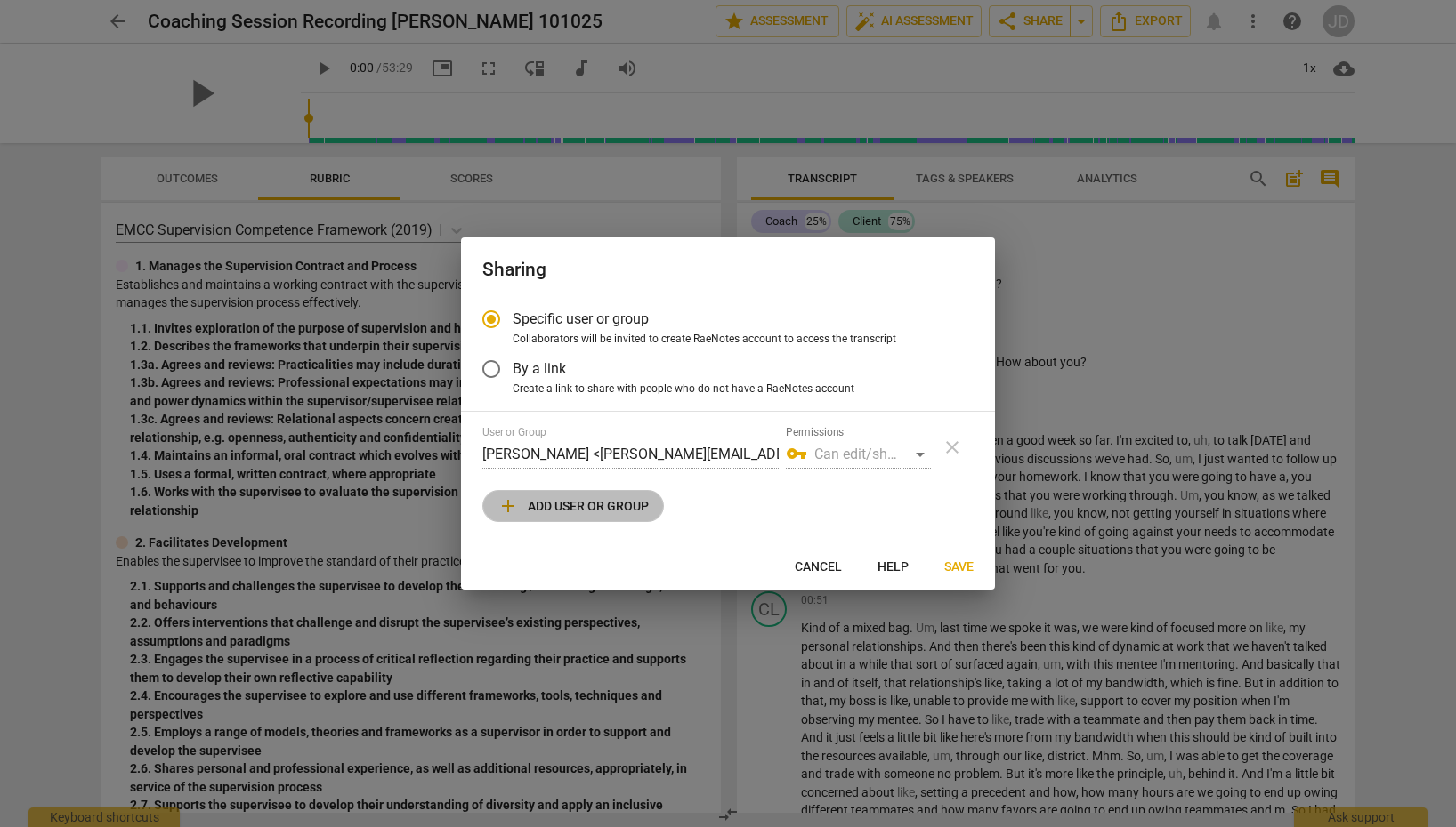
click at [580, 509] on span "add Add user or group" at bounding box center [573, 505] width 151 height 21
radio input "false"
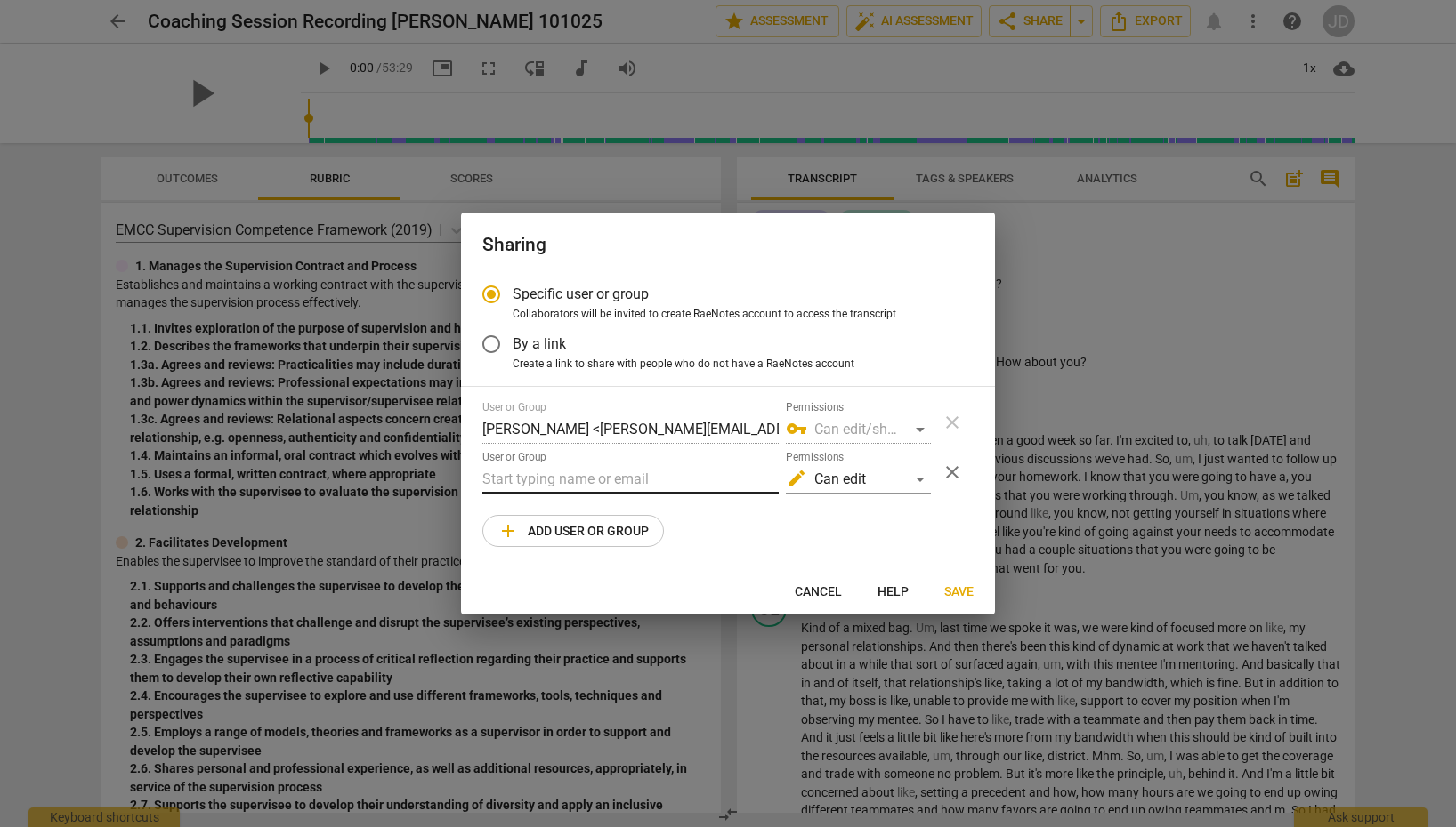
click at [557, 481] on input "text" at bounding box center [631, 479] width 296 height 28
paste input "[PERSON_NAME] <[PERSON_NAME][EMAIL_ADDRESS][PERSON_NAME][DOMAIN_NAME]>"
type input "[PERSON_NAME] <[PERSON_NAME][EMAIL_ADDRESS][PERSON_NAME][DOMAIN_NAME]>"
click at [958, 582] on button "Save" at bounding box center [959, 591] width 58 height 32
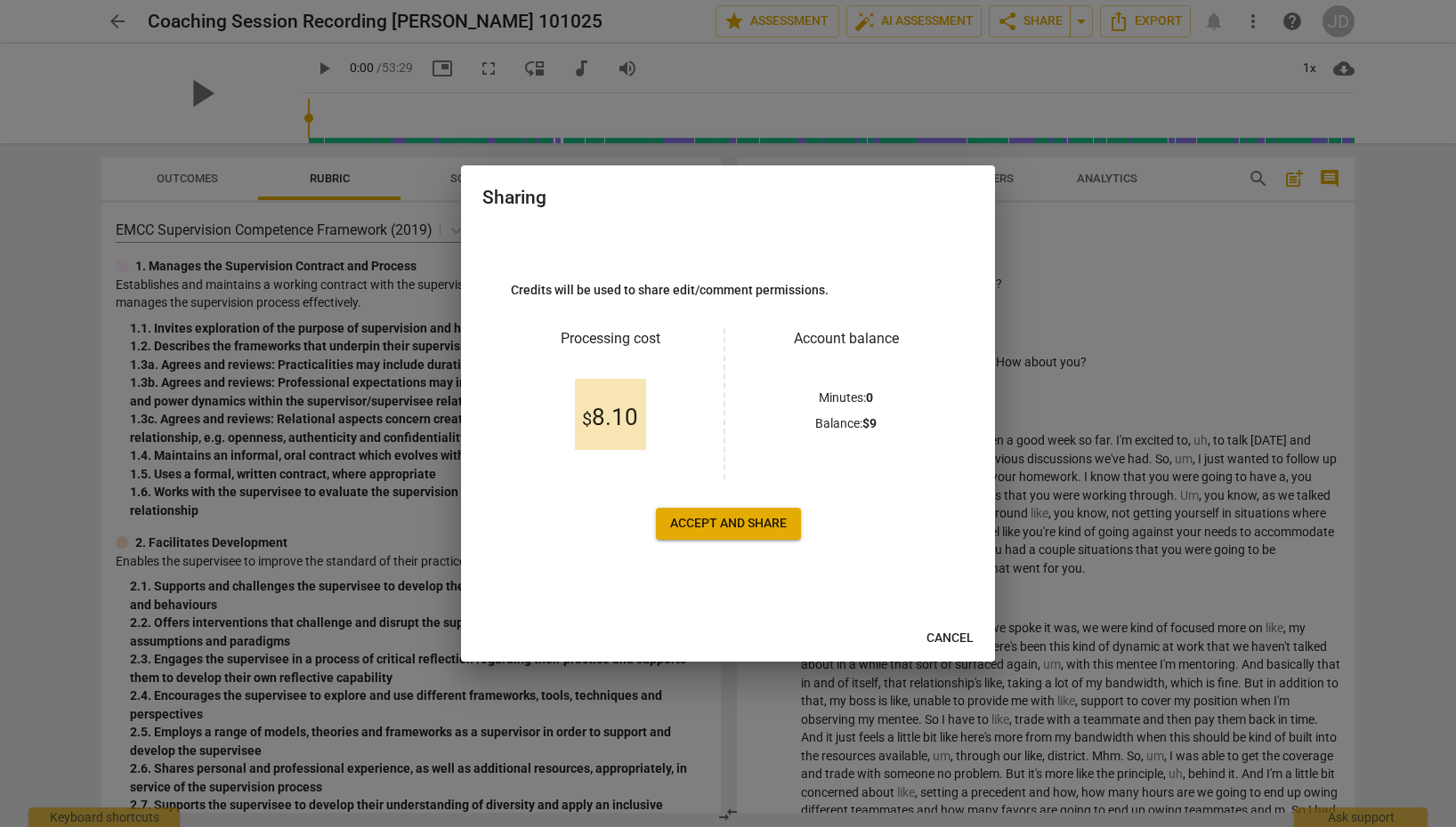
click at [734, 520] on span "Accept and share" at bounding box center [728, 524] width 116 height 18
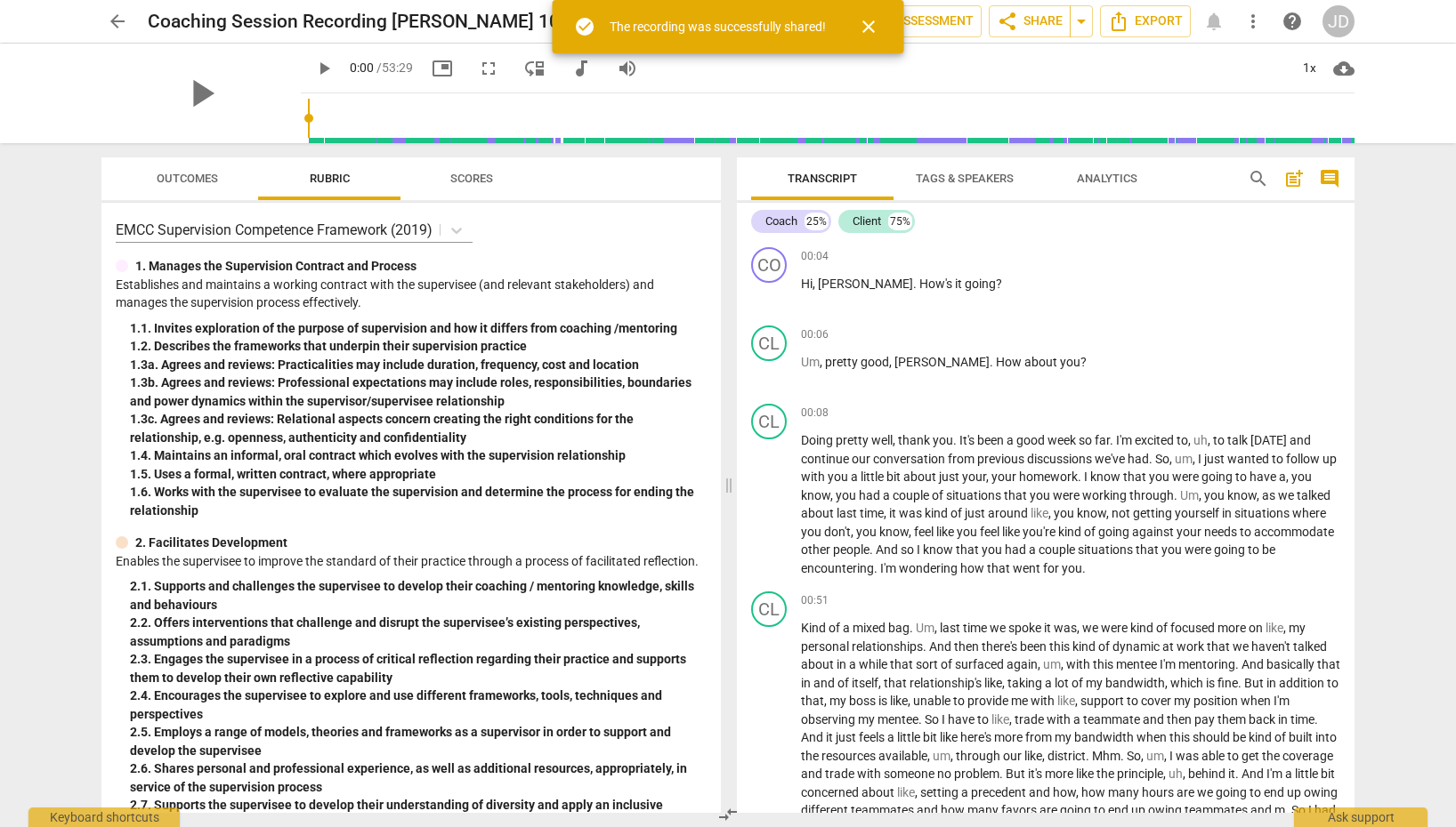
scroll to position [1, 0]
